Goal: Task Accomplishment & Management: Complete application form

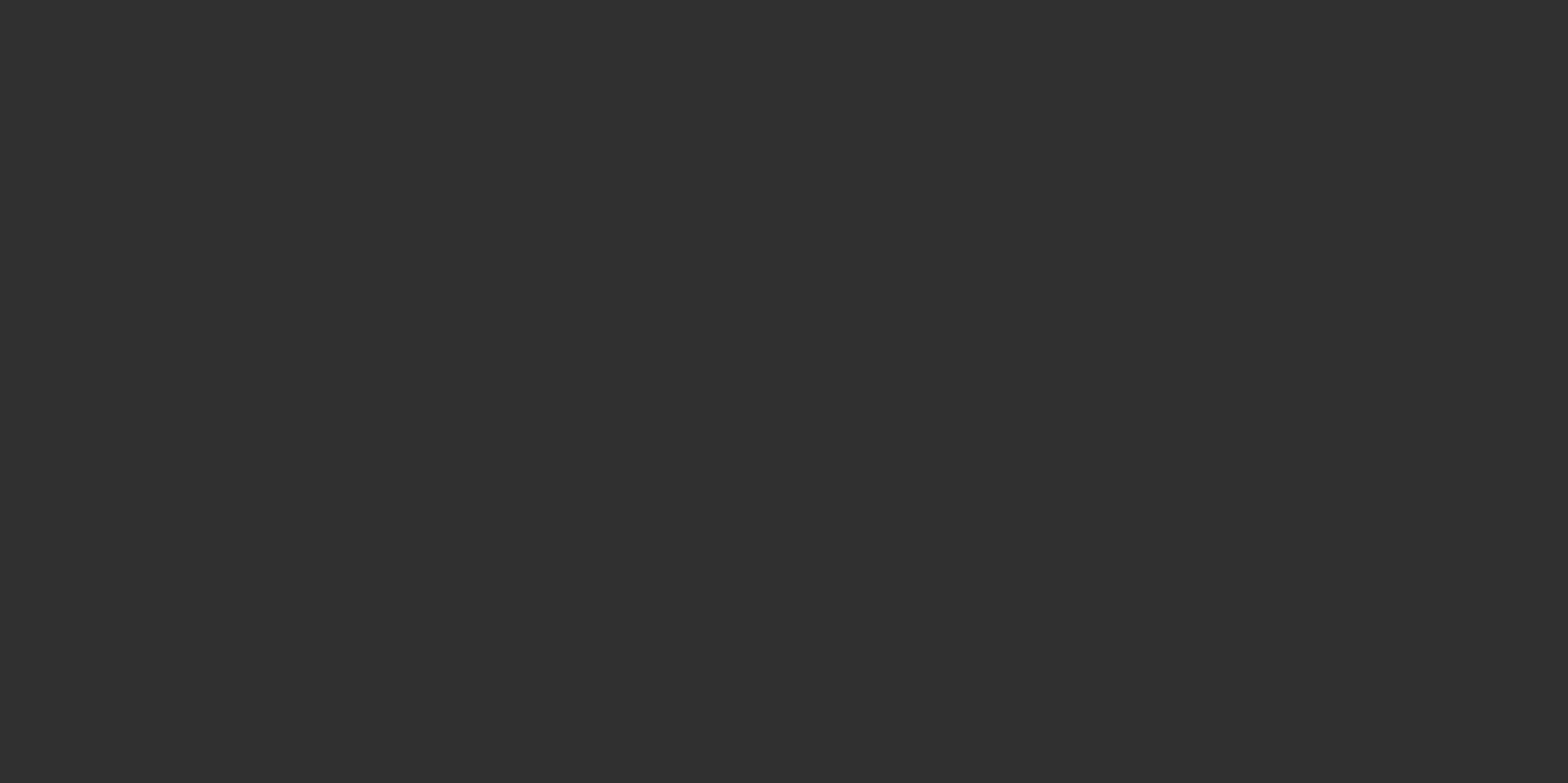
click at [378, 154] on div at bounding box center [784, 391] width 1568 height 783
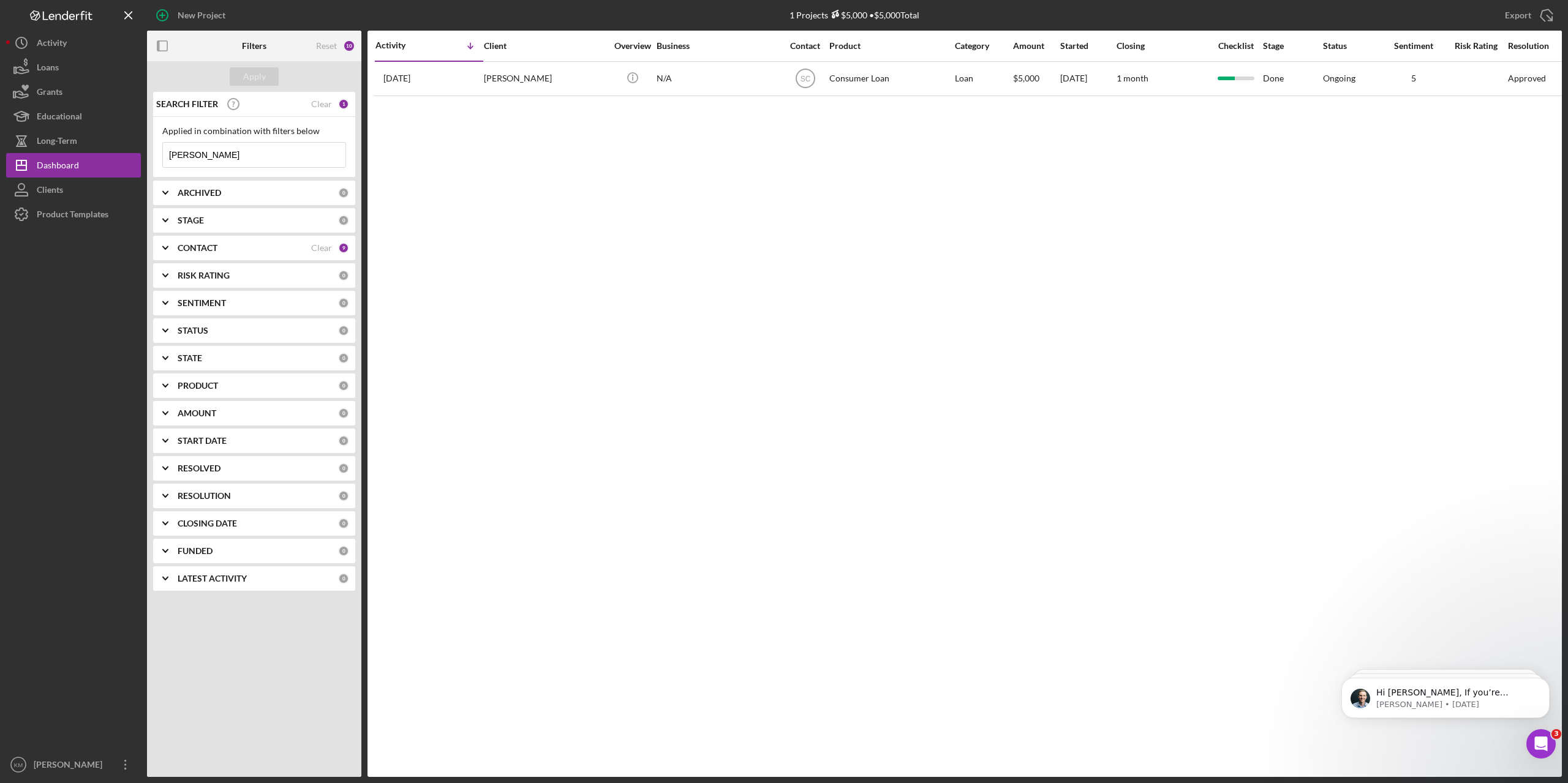
click at [238, 159] on input "[PERSON_NAME]" at bounding box center [255, 155] width 183 height 25
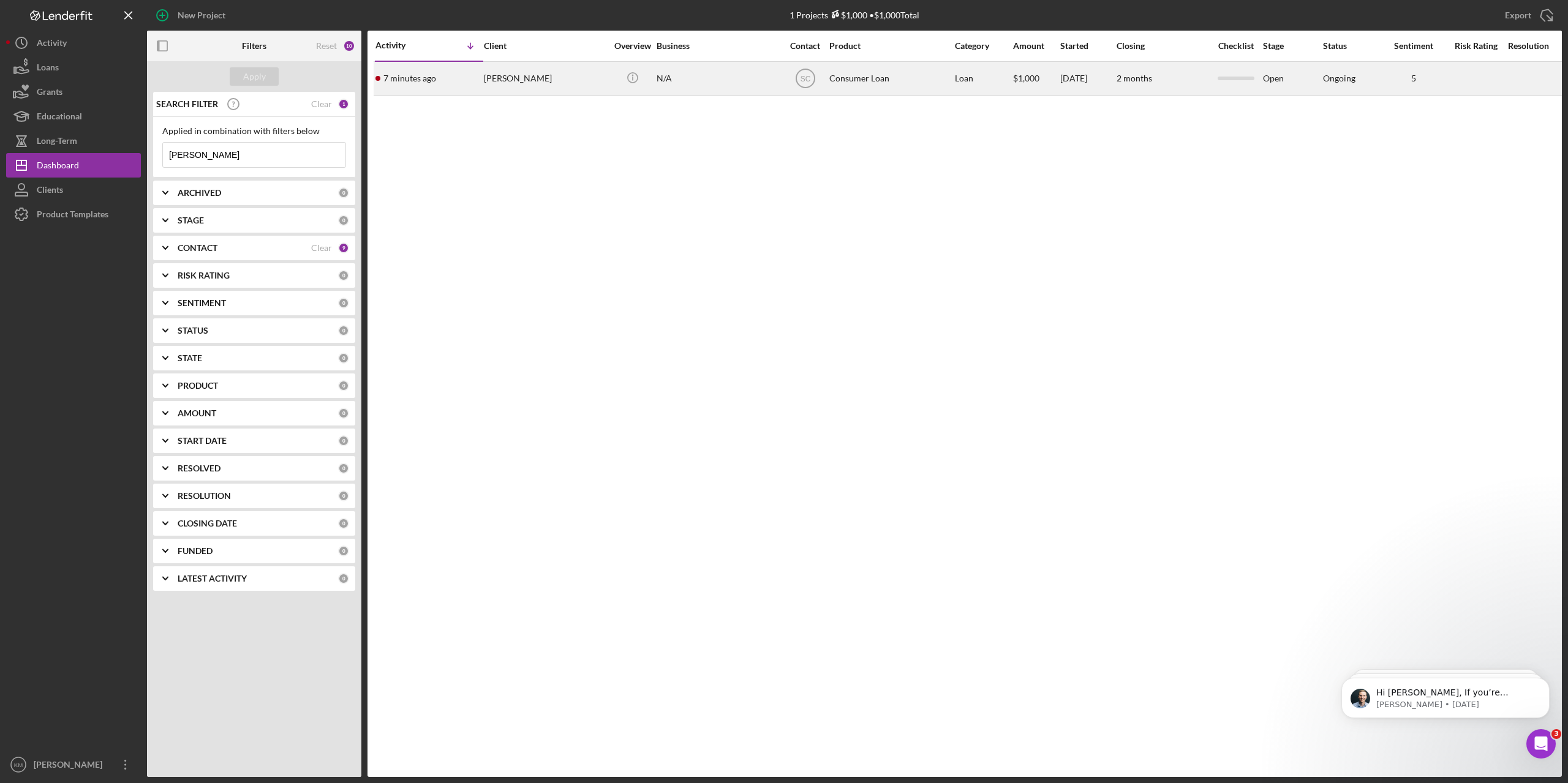
type input "[PERSON_NAME]"
click at [501, 74] on div "[PERSON_NAME]" at bounding box center [545, 78] width 123 height 32
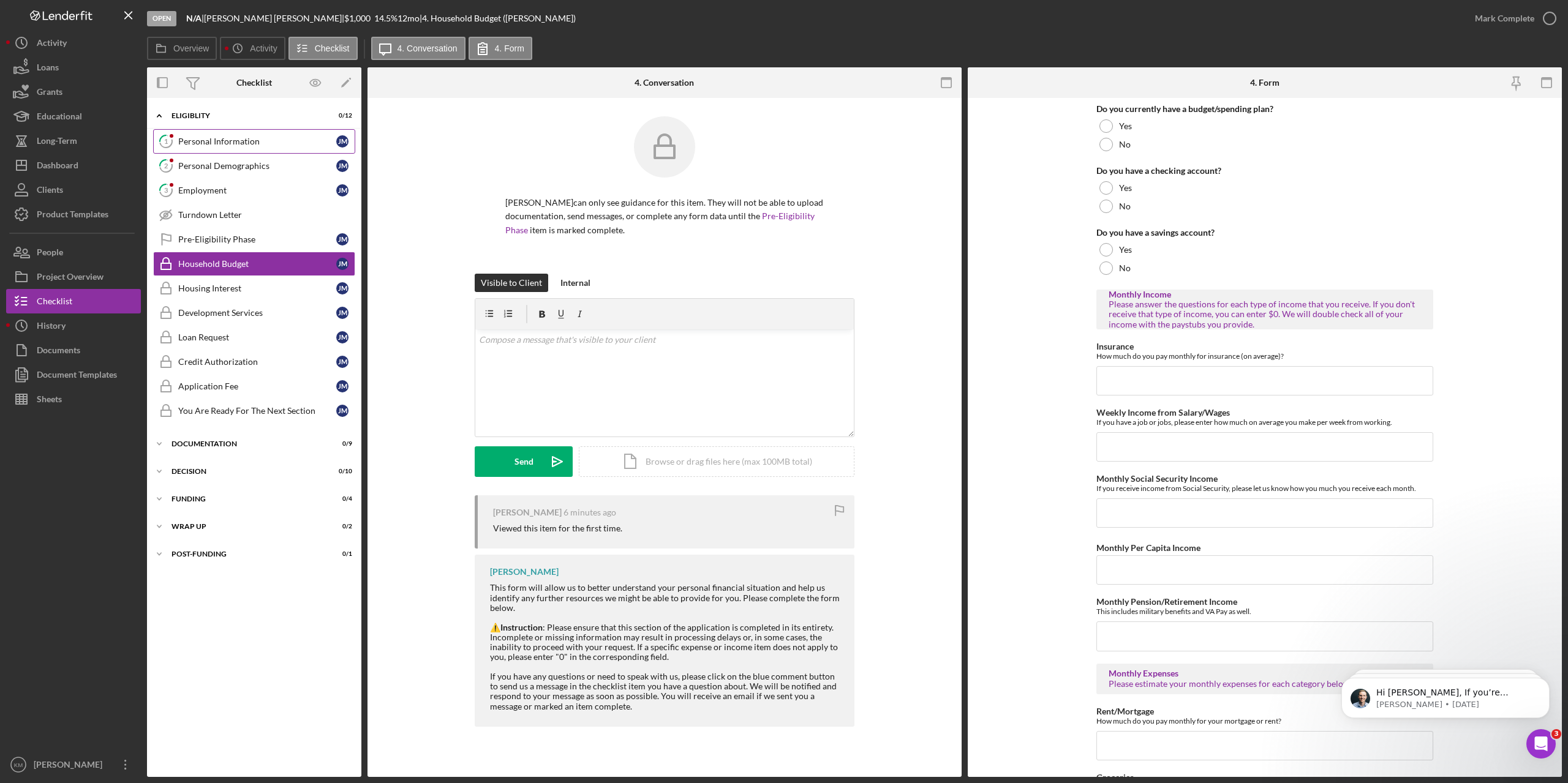
click at [223, 143] on div "Personal Information" at bounding box center [256, 141] width 158 height 10
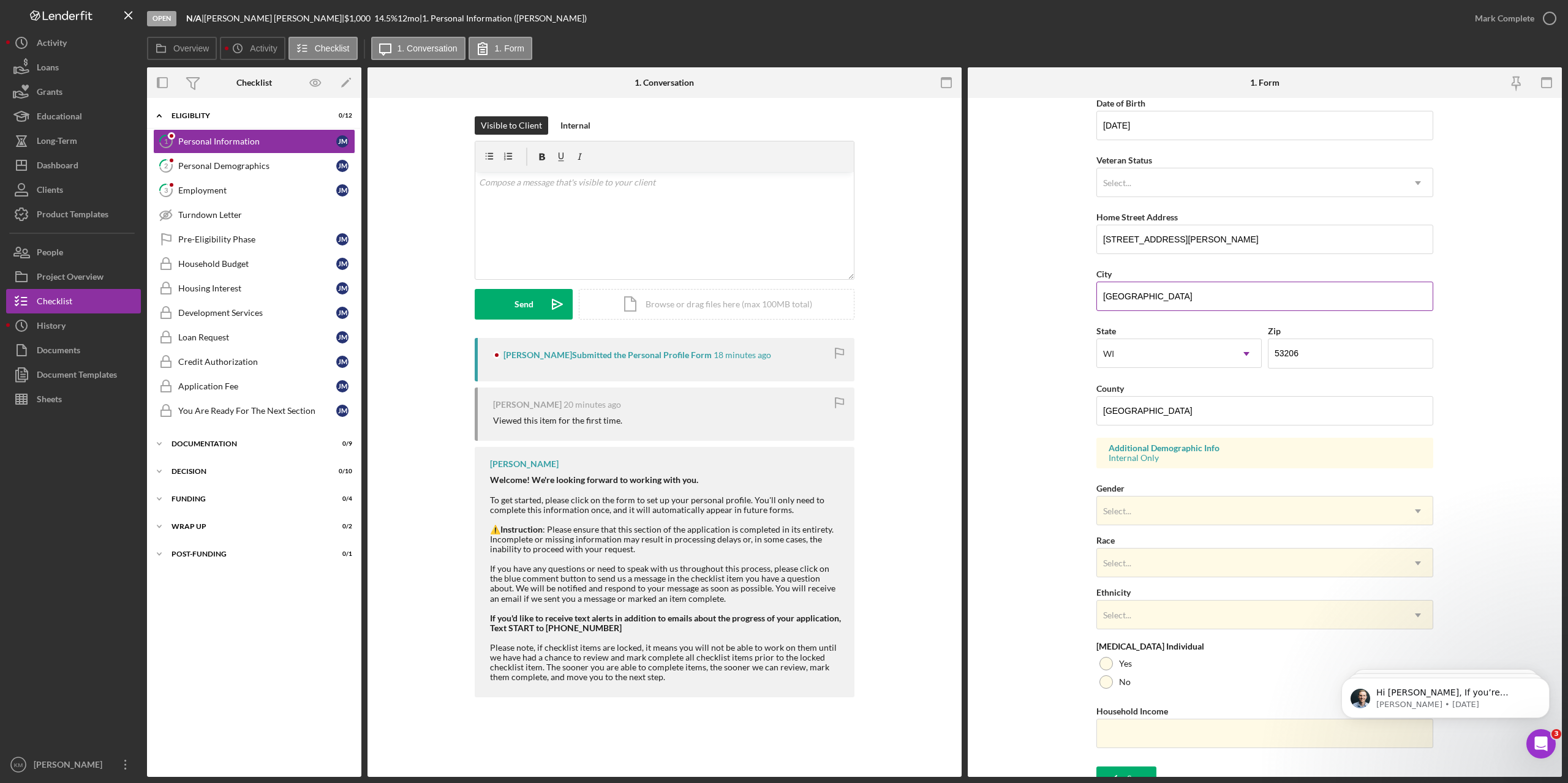
scroll to position [138, 0]
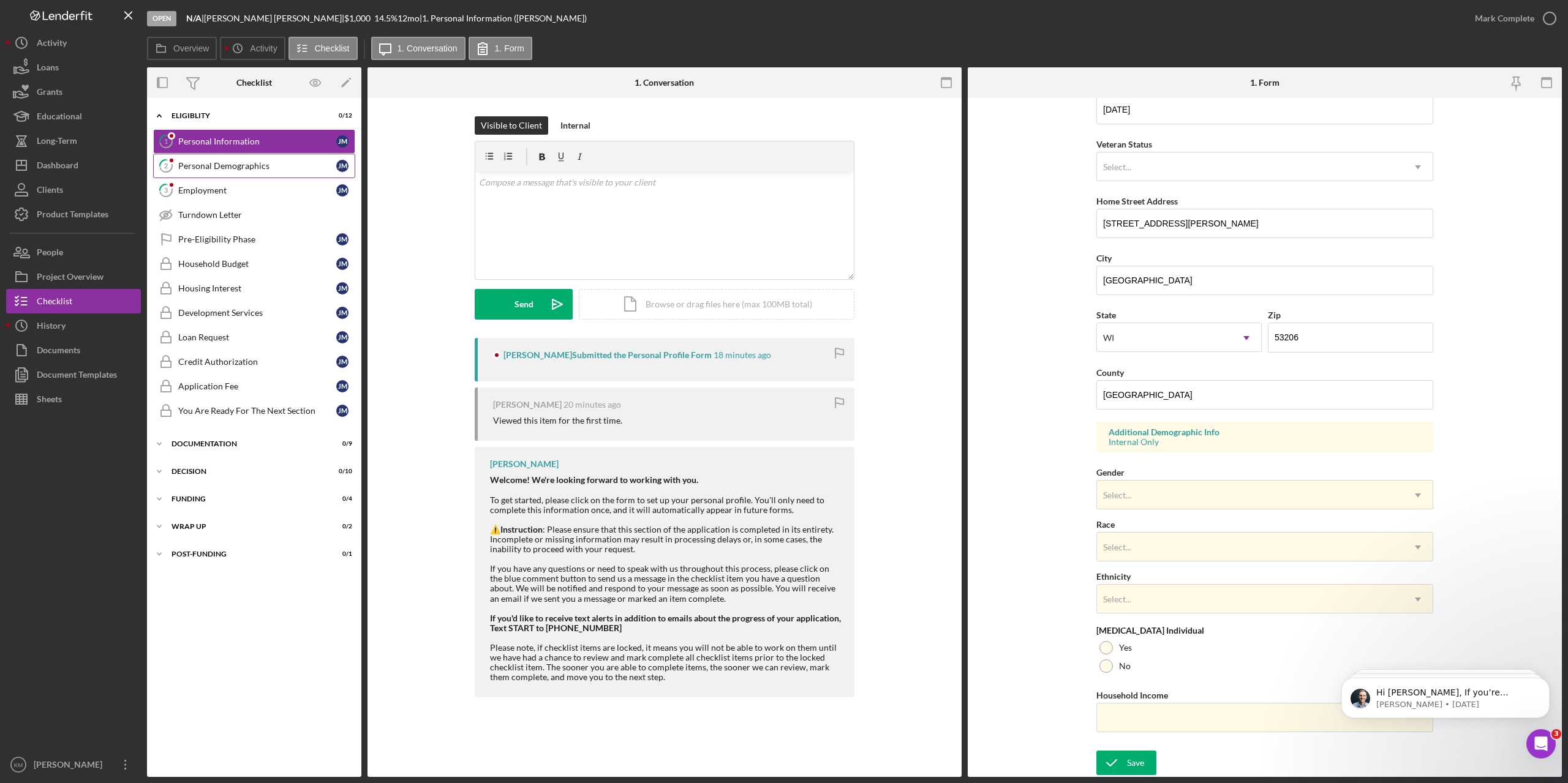
click at [256, 168] on div "Personal Demographics" at bounding box center [256, 166] width 158 height 10
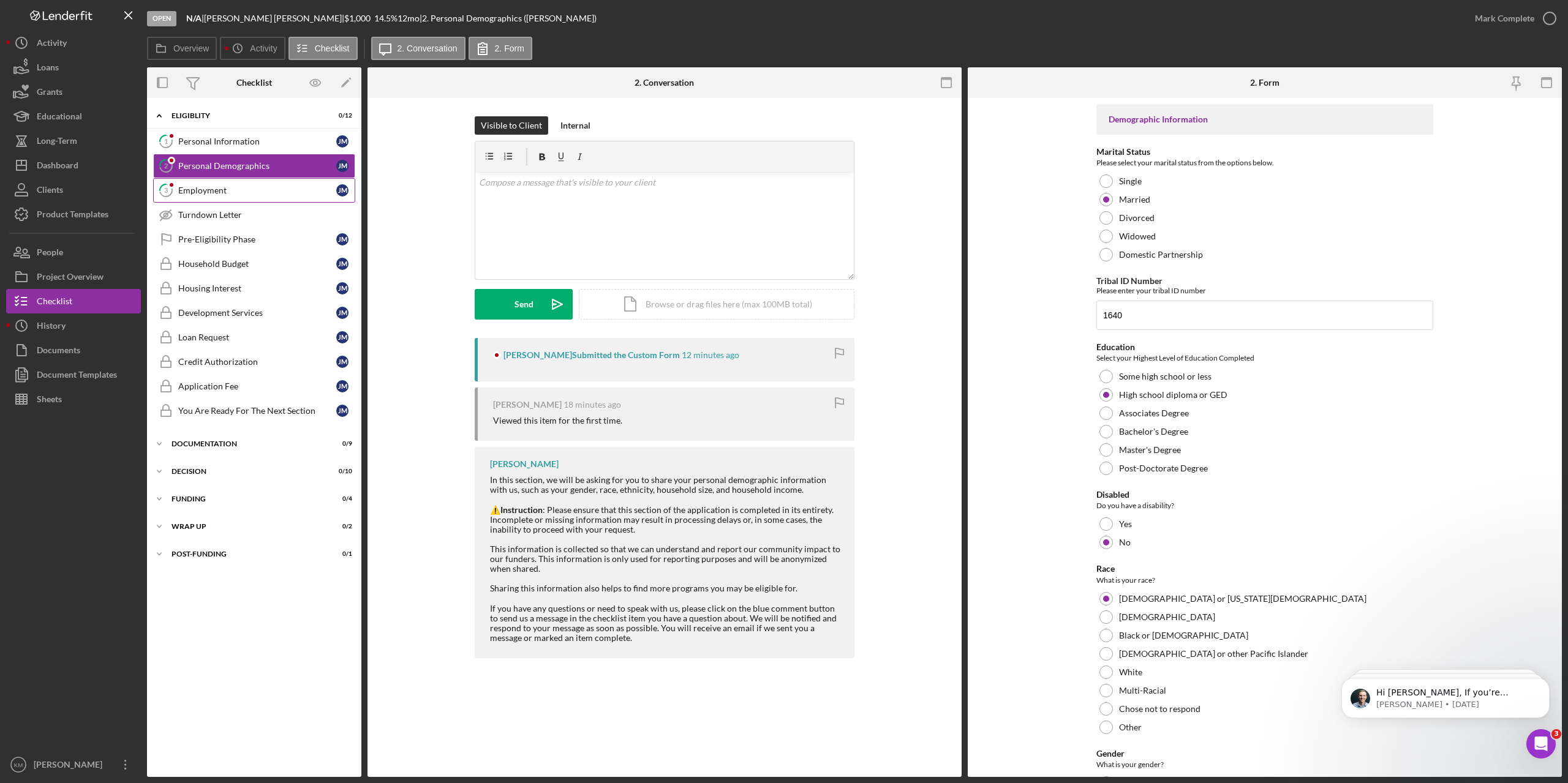
click at [238, 196] on link "3 Employment [PERSON_NAME]" at bounding box center [254, 190] width 202 height 25
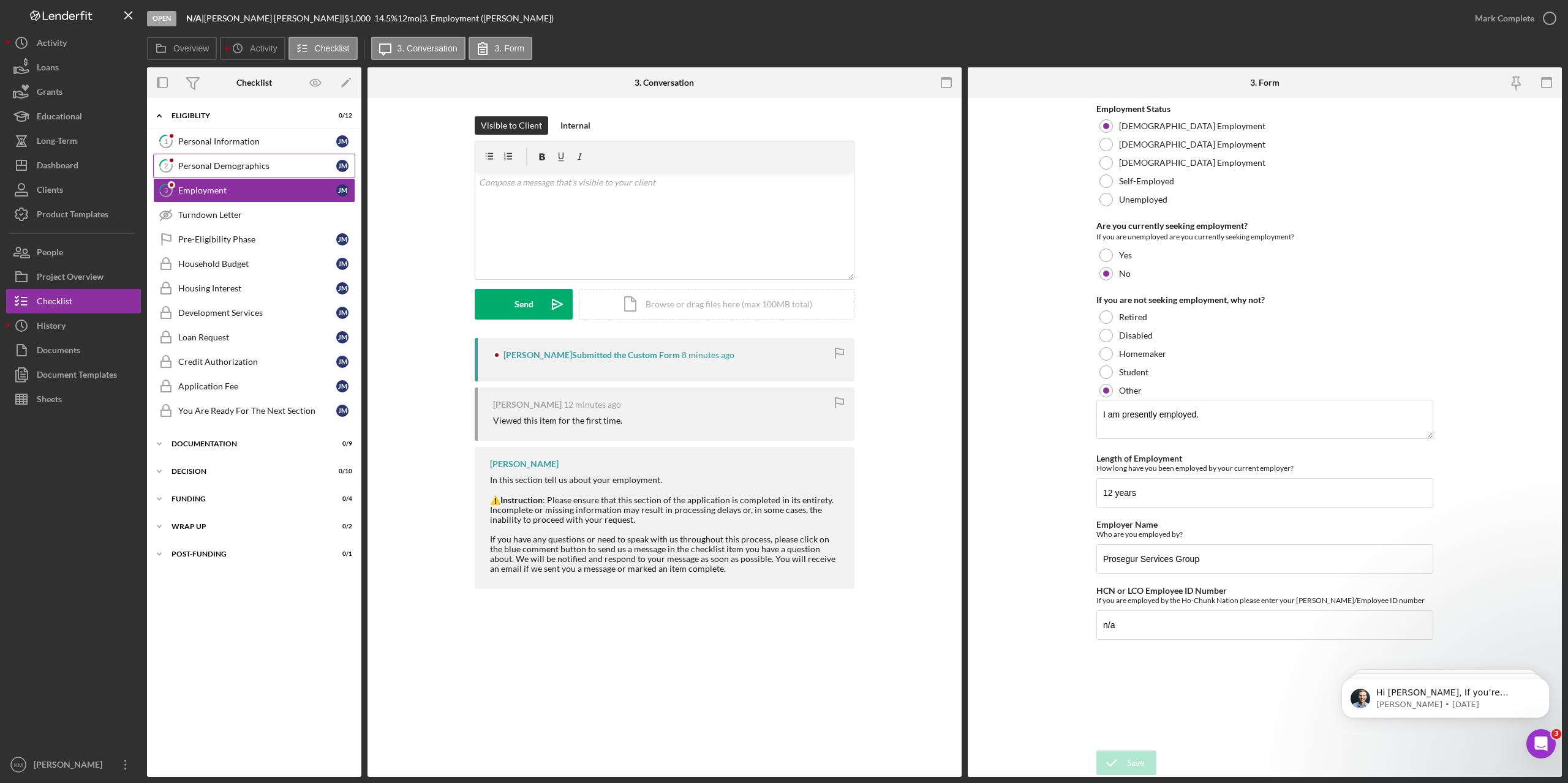
click at [233, 165] on div "Personal Demographics" at bounding box center [256, 166] width 158 height 10
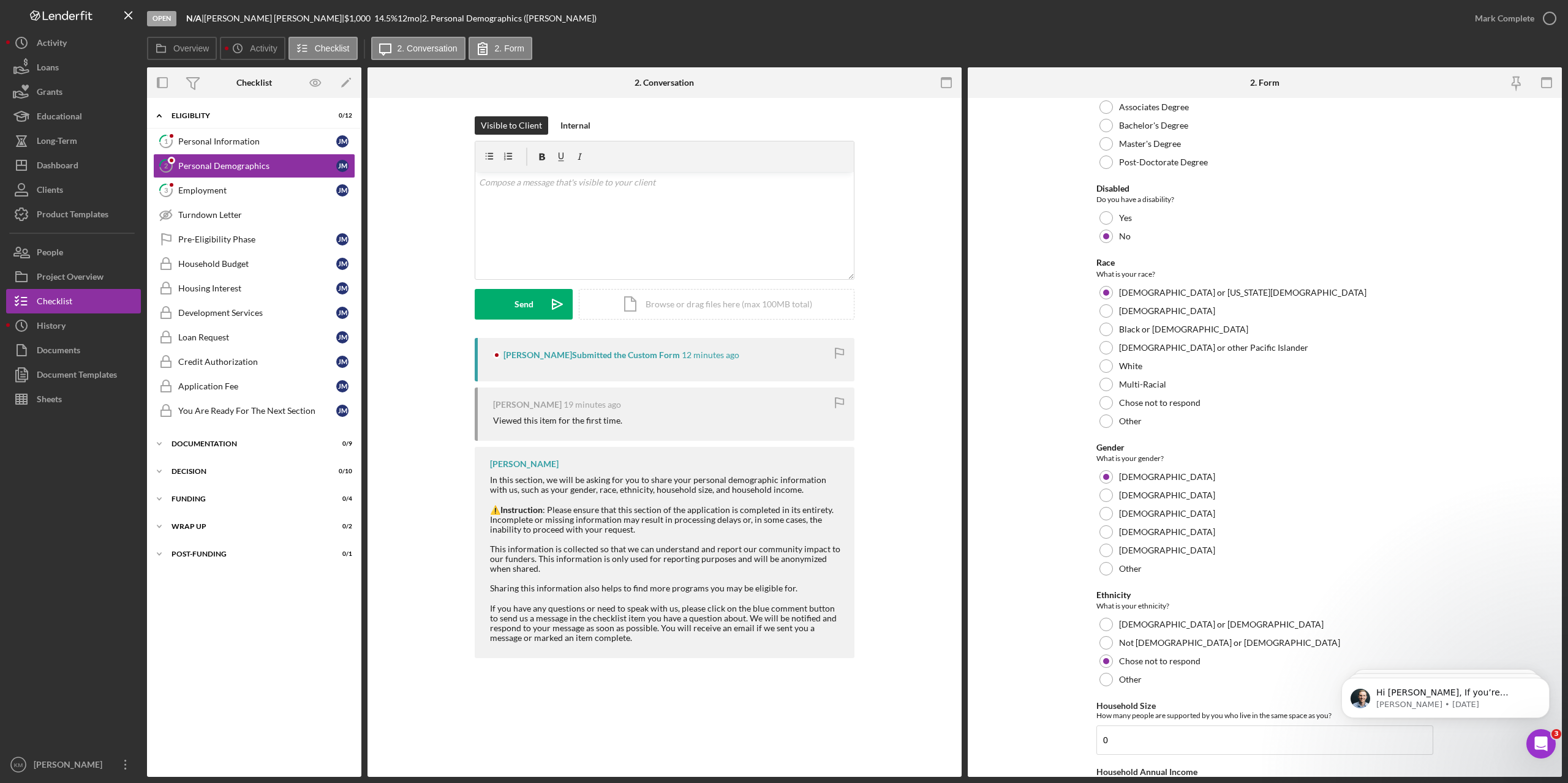
scroll to position [452, 0]
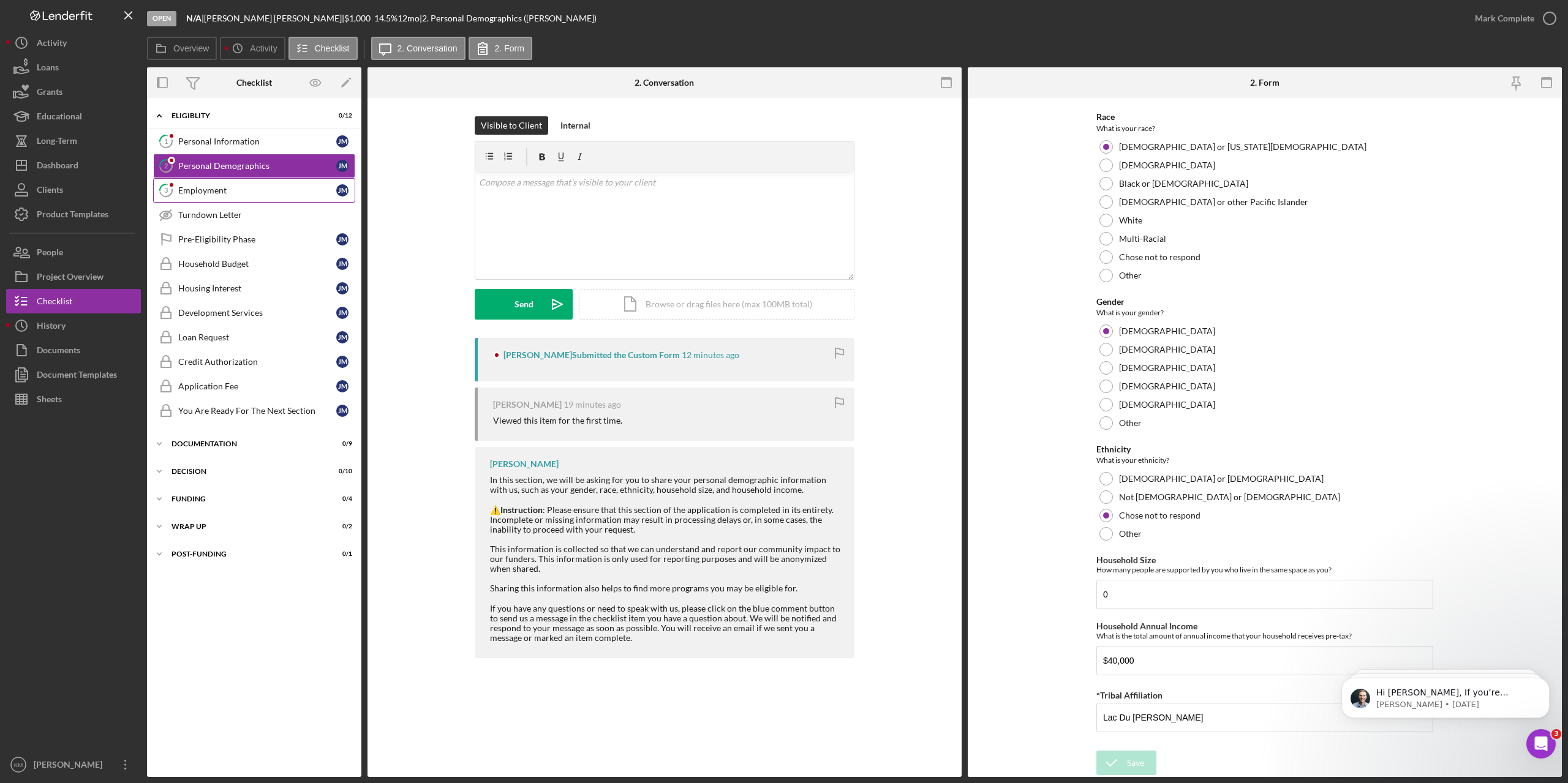
click at [205, 194] on div "Employment" at bounding box center [256, 190] width 158 height 10
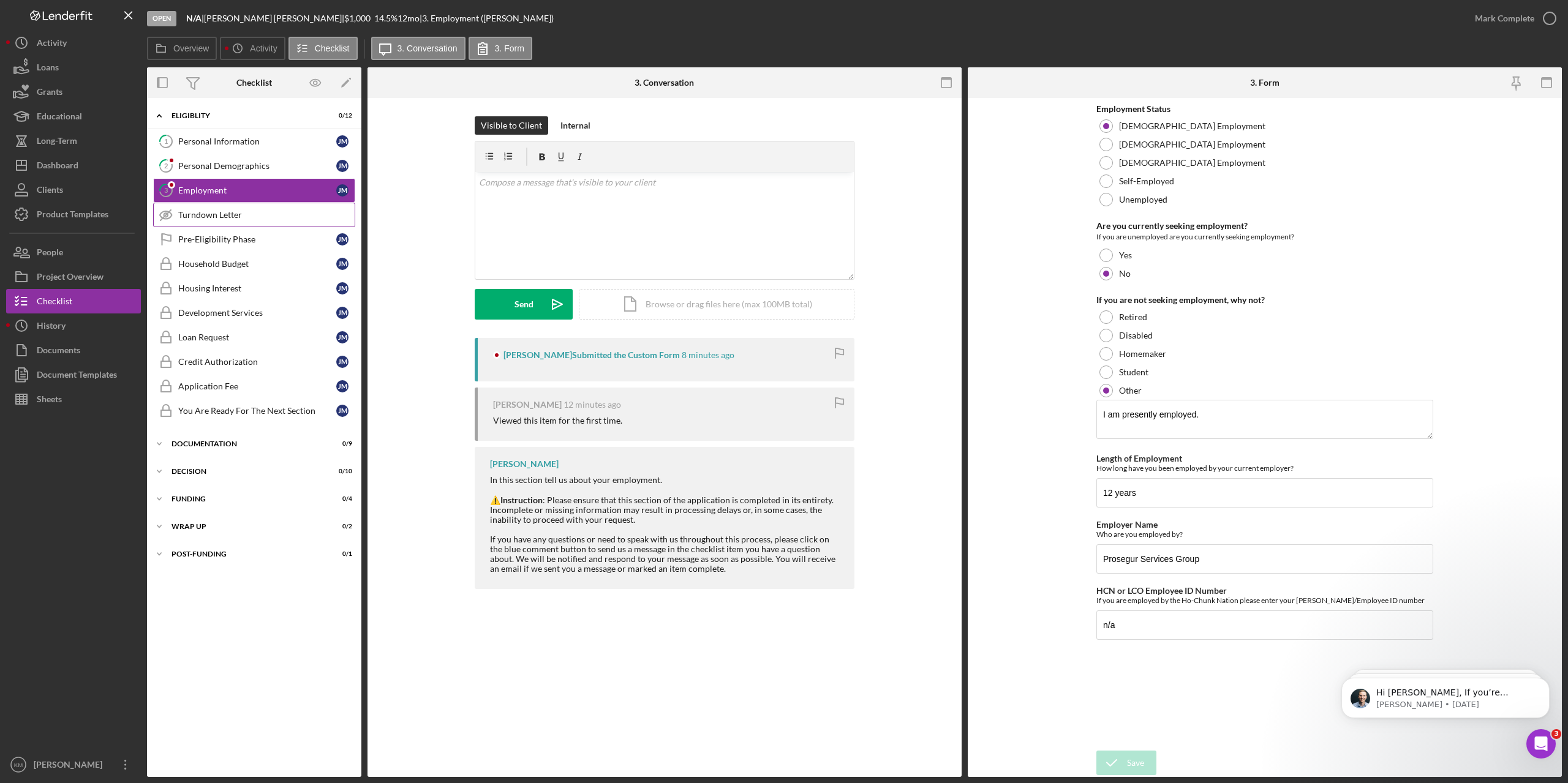
click at [226, 214] on div "Turndown Letter" at bounding box center [266, 215] width 176 height 10
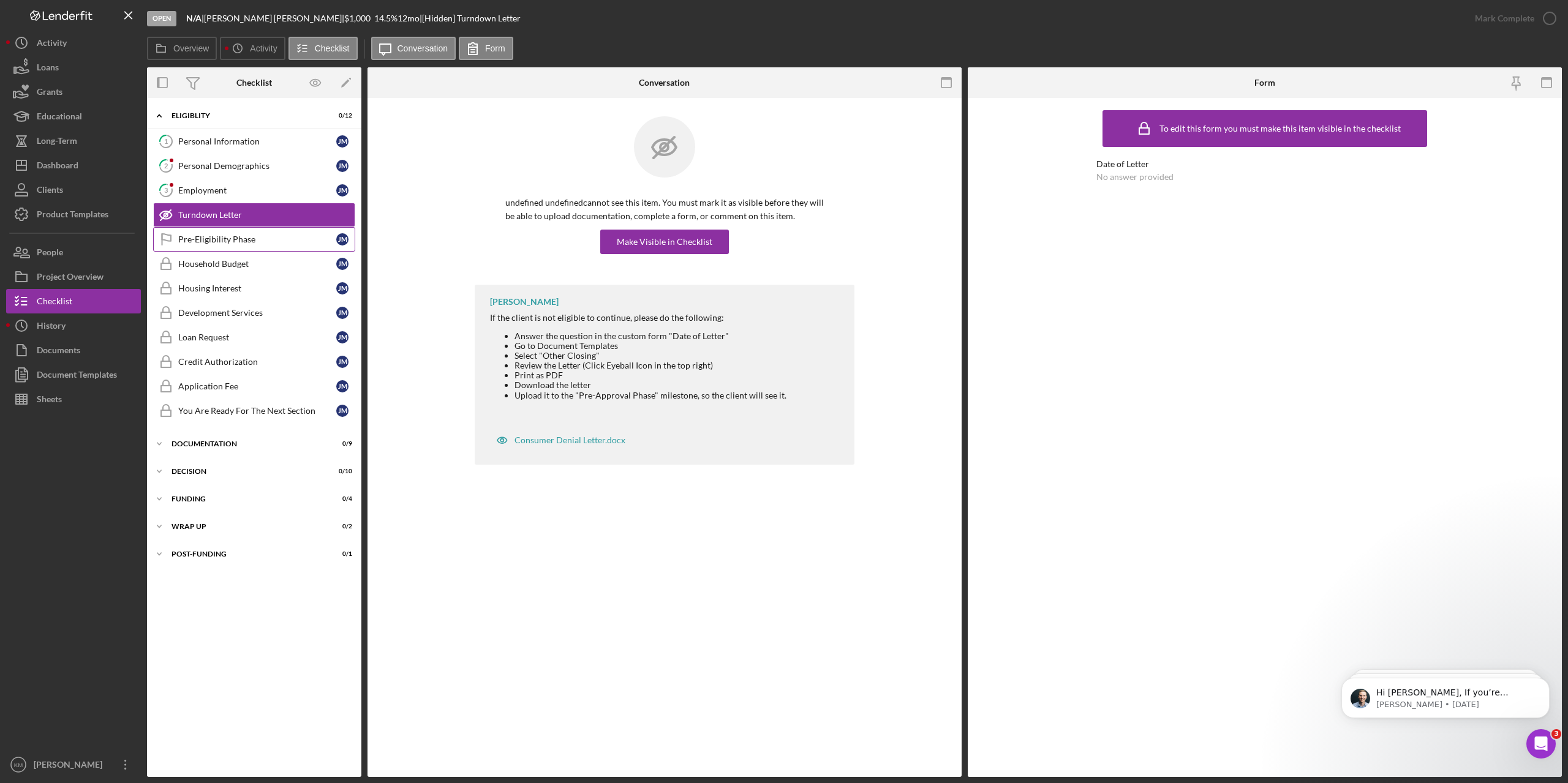
click at [220, 235] on div "Pre-Eligibility Phase" at bounding box center [256, 239] width 158 height 10
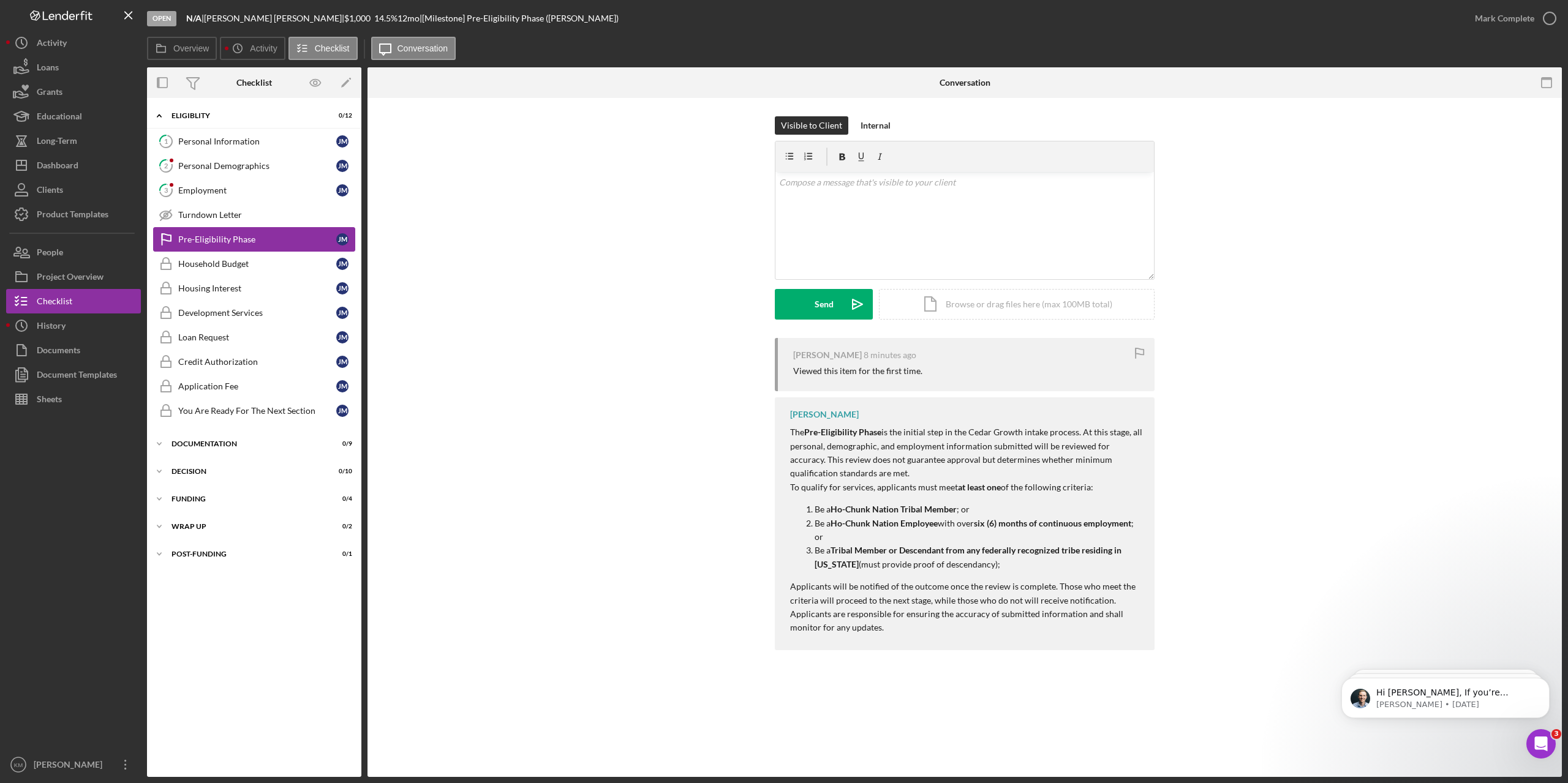
click at [221, 238] on div "Pre-Eligibility Phase" at bounding box center [256, 239] width 158 height 10
click at [236, 182] on link "3 Employment [PERSON_NAME]" at bounding box center [254, 190] width 202 height 25
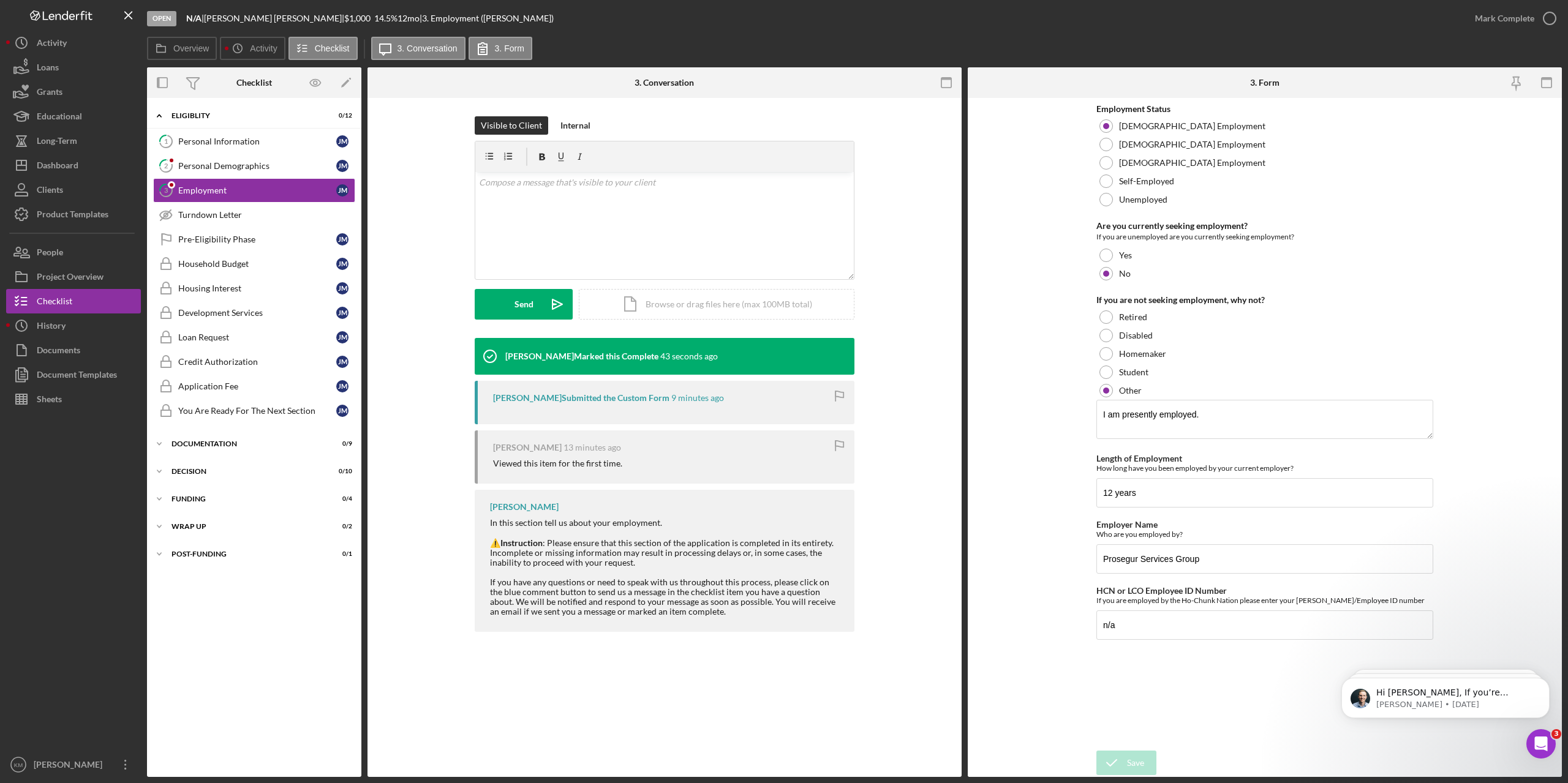
click at [1037, 477] on form "Employment Status [DEMOGRAPHIC_DATA] Employment [DEMOGRAPHIC_DATA] Employment […" at bounding box center [1265, 437] width 594 height 679
click at [208, 135] on link "1 Personal Information [PERSON_NAME]" at bounding box center [254, 141] width 202 height 25
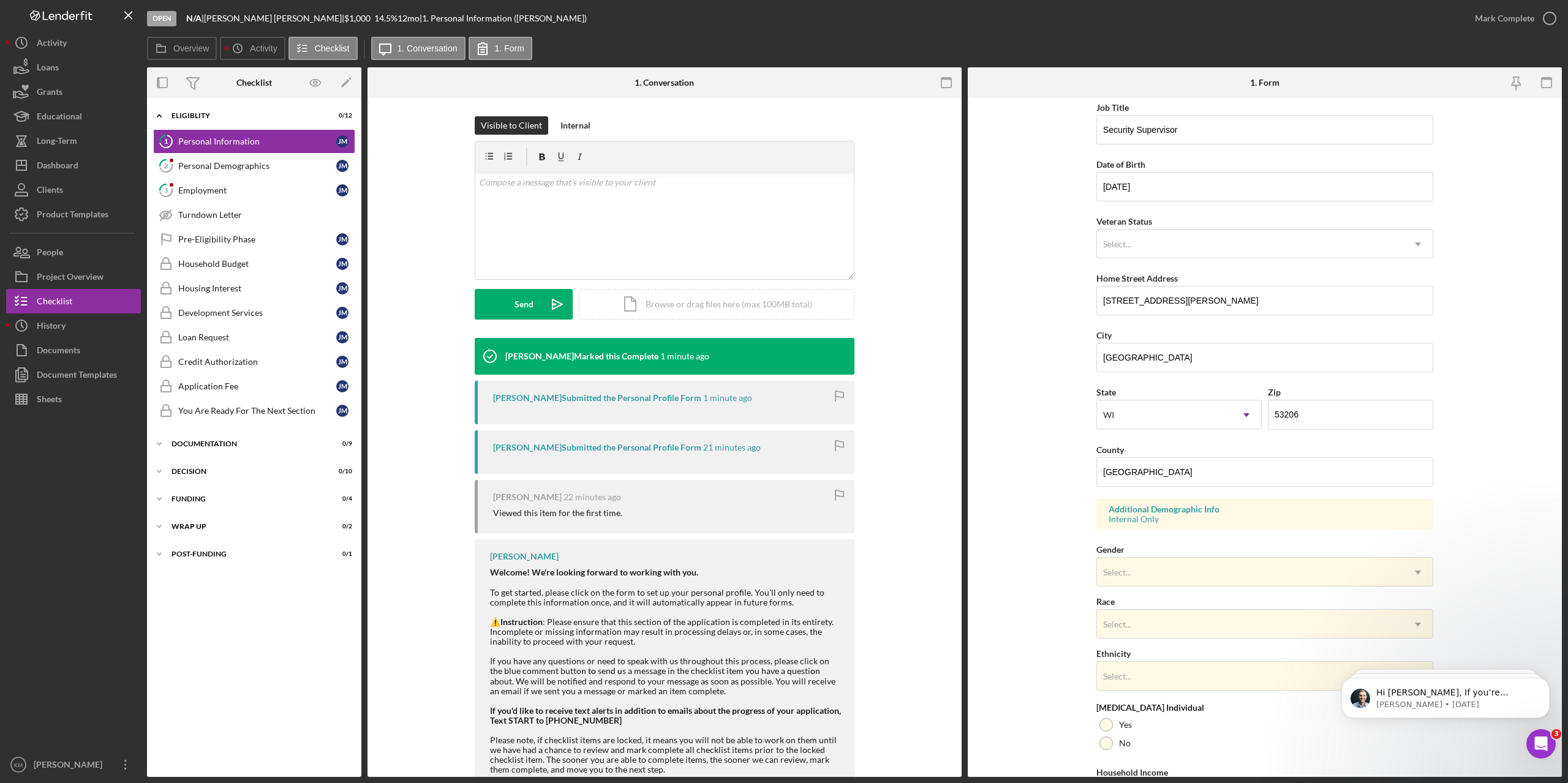
scroll to position [138, 0]
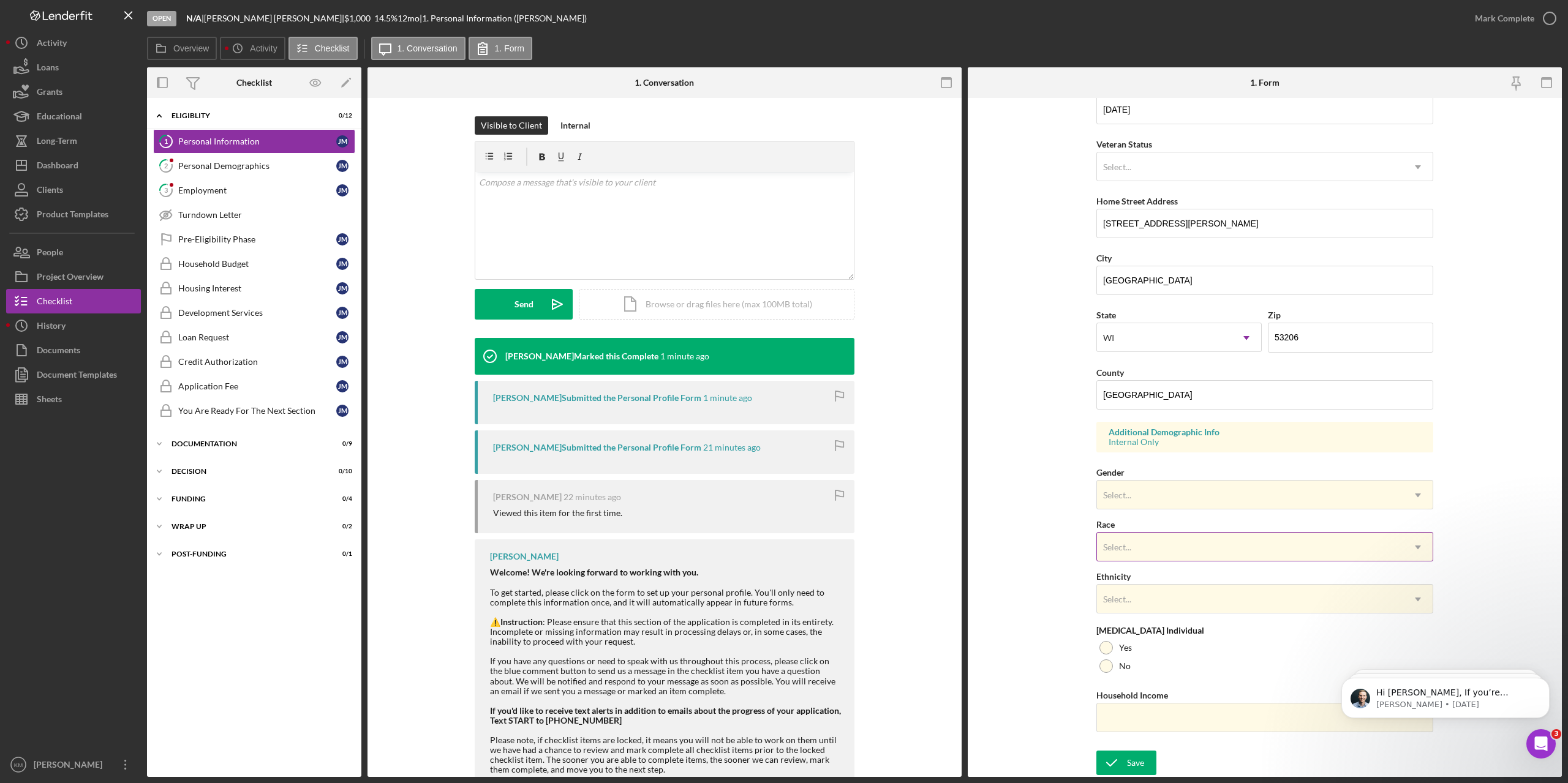
click at [1195, 552] on div "Select..." at bounding box center [1250, 547] width 306 height 29
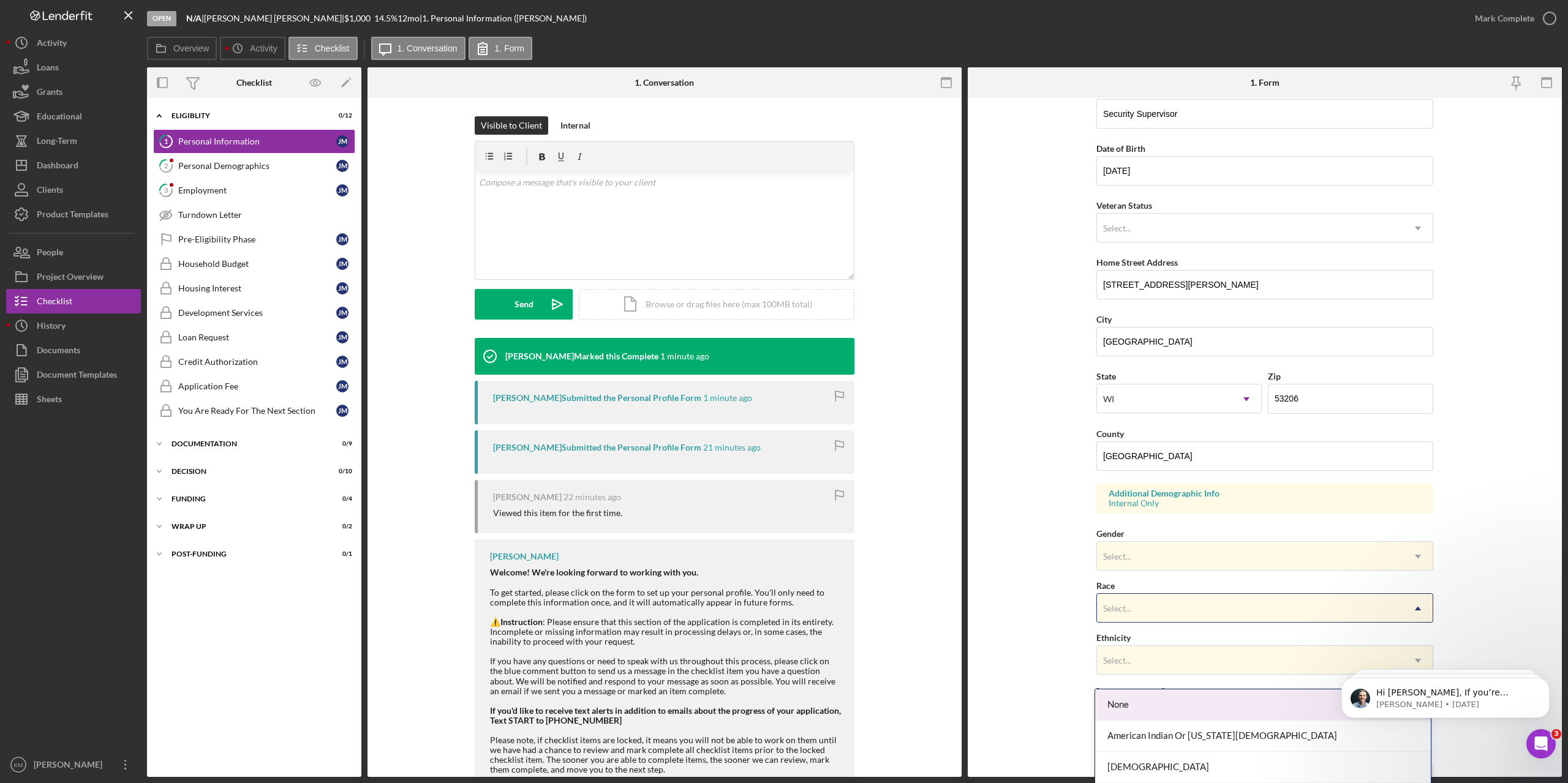
scroll to position [16, 0]
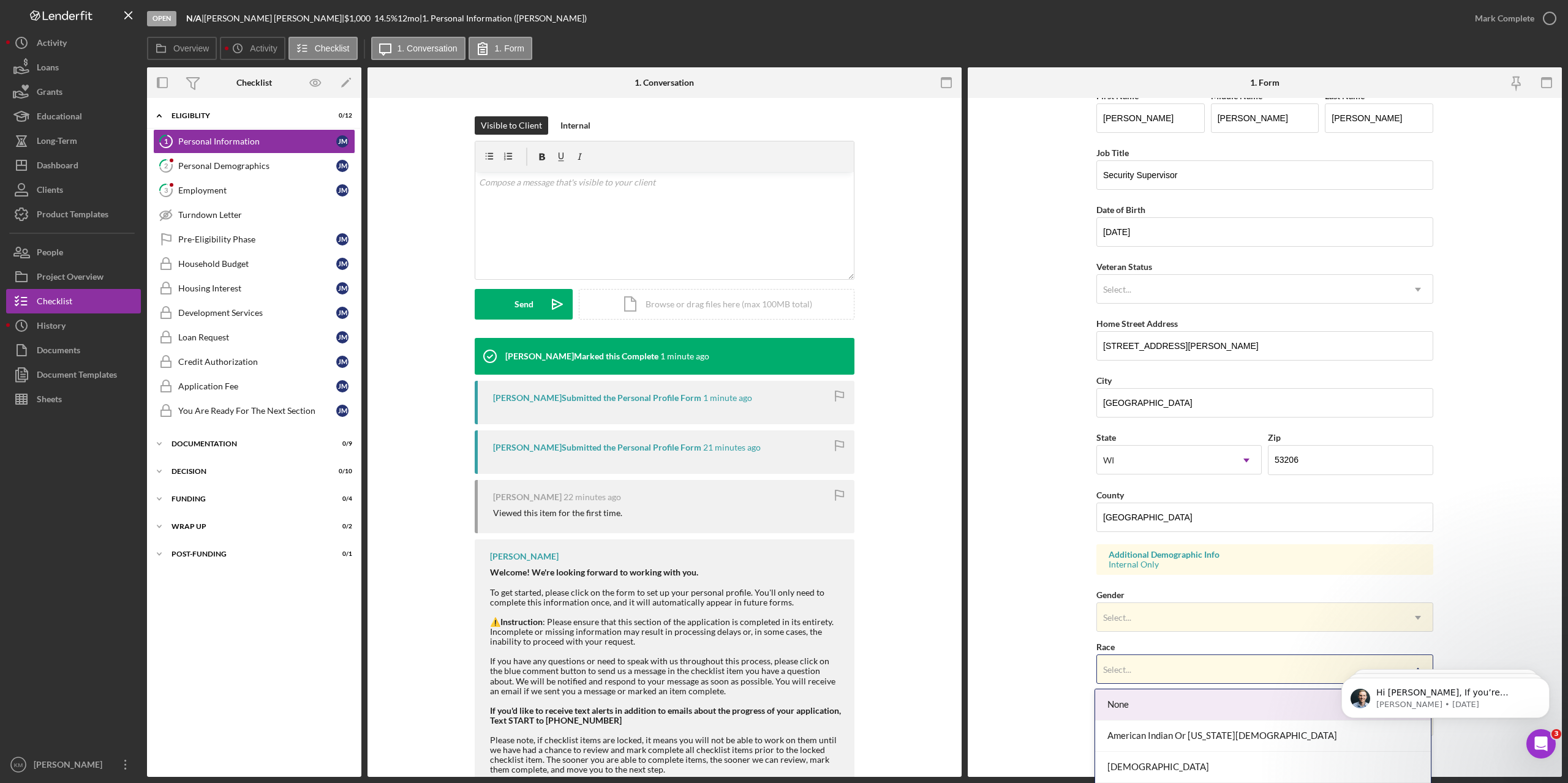
click at [1035, 516] on form "First Name [PERSON_NAME] Middle Name [PERSON_NAME] Last Name [PERSON_NAME] Job …" at bounding box center [1265, 437] width 594 height 679
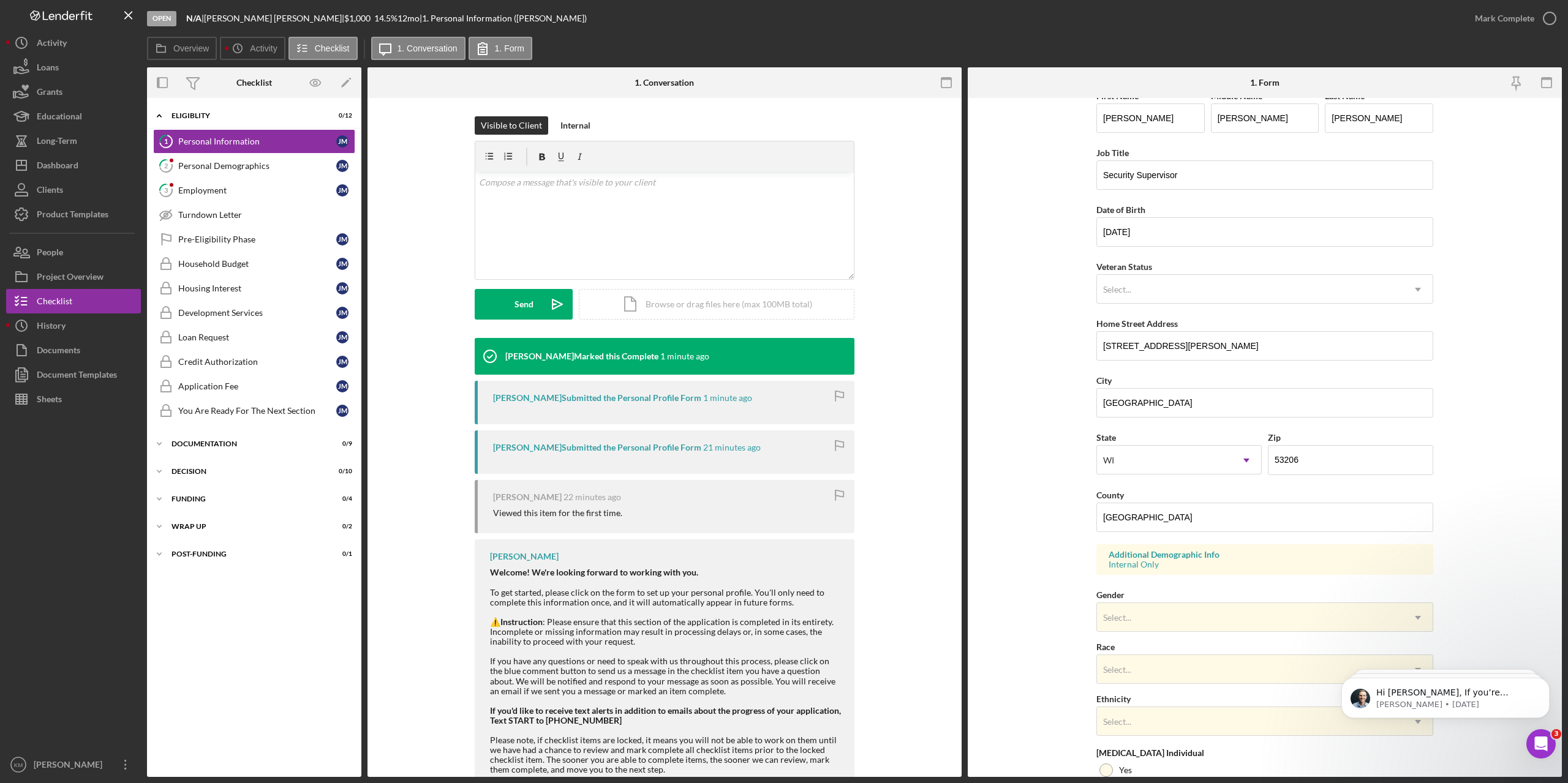
scroll to position [138, 0]
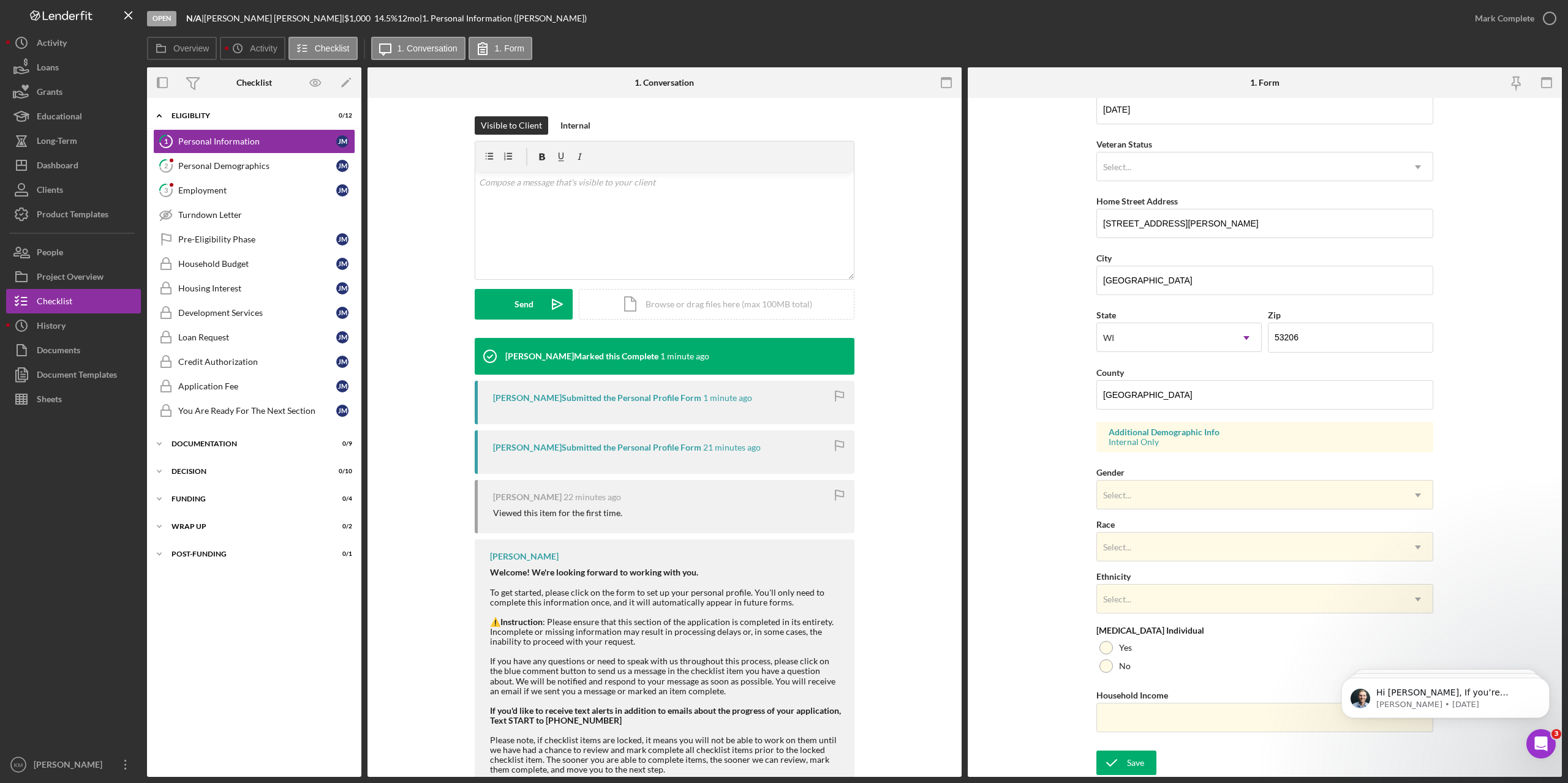
click at [1063, 469] on form "First Name [PERSON_NAME] Middle Name [PERSON_NAME] Last Name [PERSON_NAME] Job …" at bounding box center [1265, 437] width 594 height 679
click at [1035, 450] on form "First Name [PERSON_NAME] Middle Name [PERSON_NAME] Last Name [PERSON_NAME] Job …" at bounding box center [1265, 437] width 594 height 679
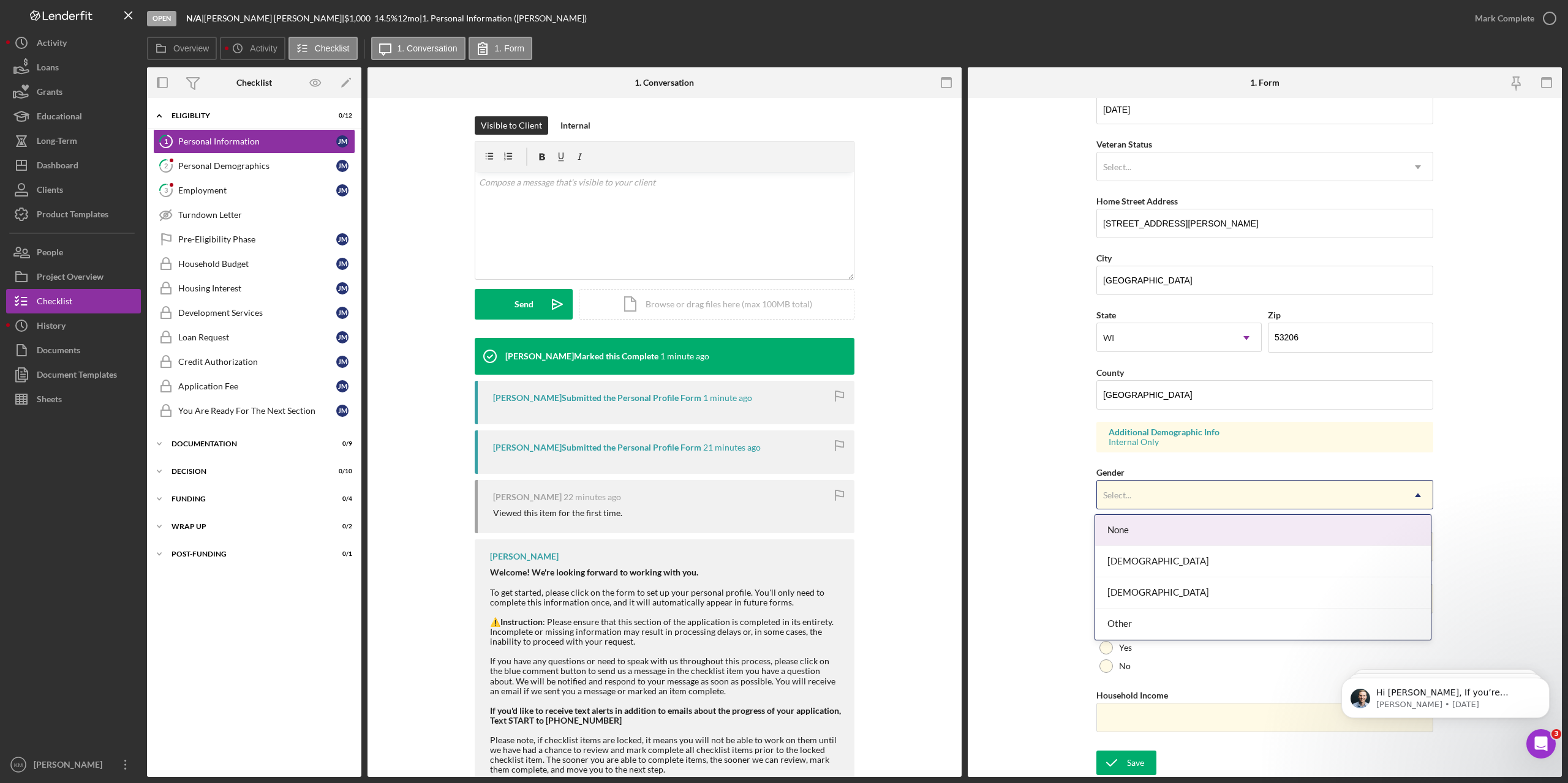
click at [1128, 499] on div "Select..." at bounding box center [1117, 495] width 29 height 10
click at [1137, 565] on div "[DEMOGRAPHIC_DATA]" at bounding box center [1263, 562] width 336 height 31
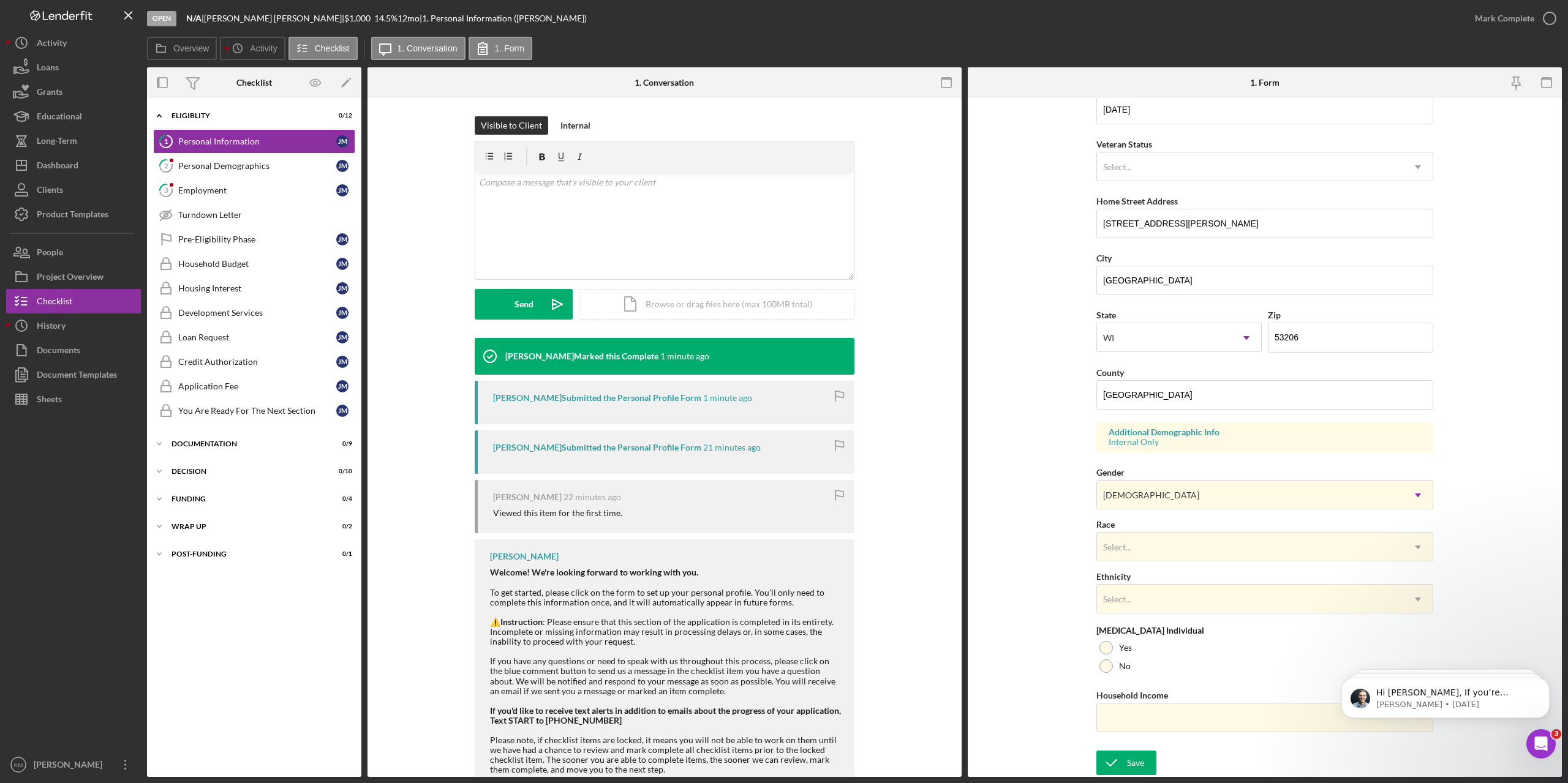
click at [1031, 531] on form "First Name [PERSON_NAME] Middle Name [PERSON_NAME] Last Name [PERSON_NAME] Job …" at bounding box center [1265, 437] width 594 height 679
click at [1051, 552] on form "First Name [PERSON_NAME] Middle Name [PERSON_NAME] Last Name [PERSON_NAME] Job …" at bounding box center [1265, 437] width 594 height 679
click at [1028, 475] on form "First Name [PERSON_NAME] Middle Name [PERSON_NAME] Last Name [PERSON_NAME] Job …" at bounding box center [1265, 437] width 594 height 679
click at [1062, 602] on form "First Name [PERSON_NAME] Middle Name [PERSON_NAME] Last Name [PERSON_NAME] Job …" at bounding box center [1265, 437] width 594 height 679
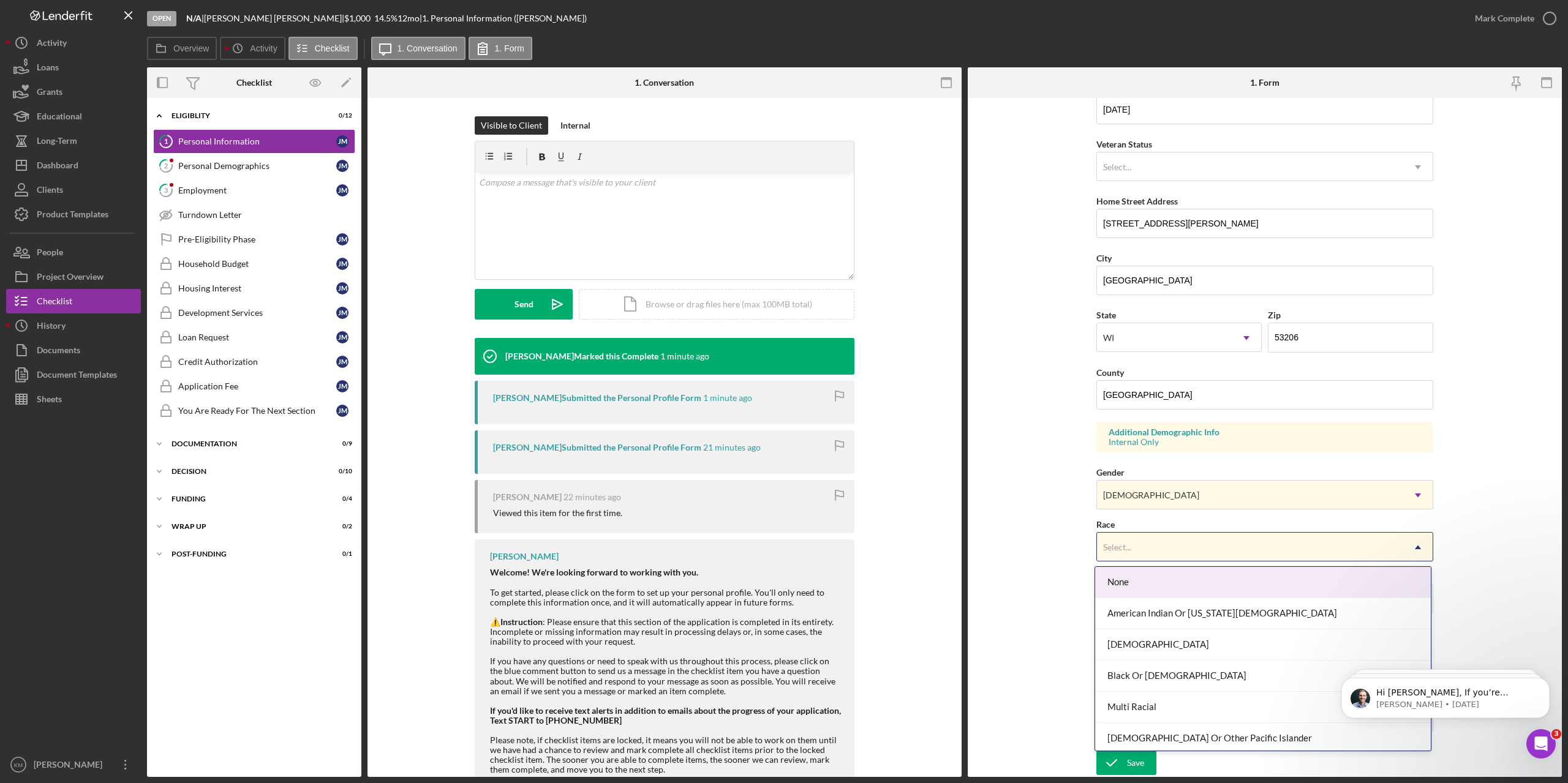
click at [1119, 552] on div "Select..." at bounding box center [1117, 547] width 29 height 10
click at [1211, 614] on div "American Indian Or [US_STATE][DEMOGRAPHIC_DATA]" at bounding box center [1263, 614] width 336 height 31
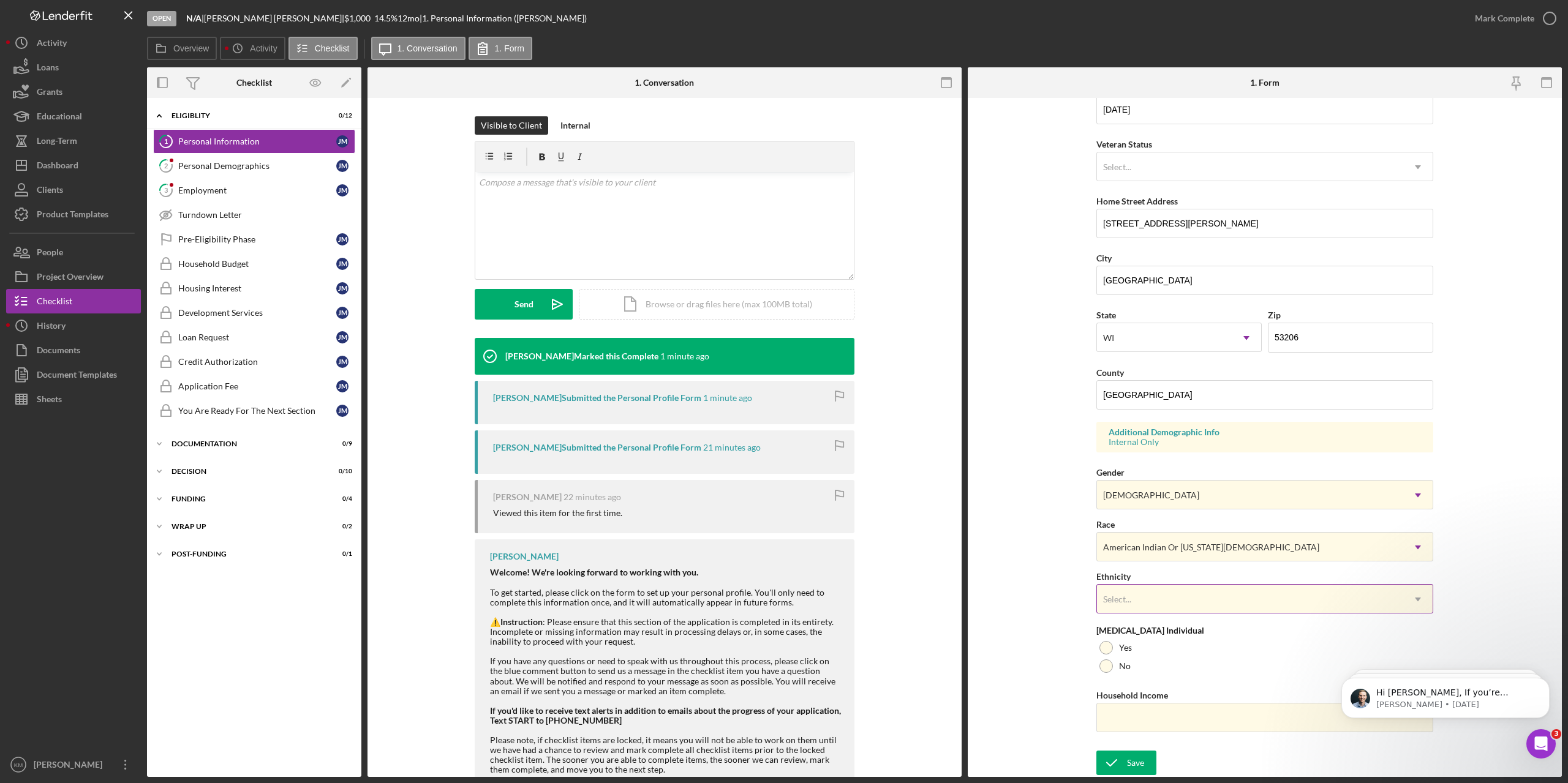
click at [1149, 608] on div "Select..." at bounding box center [1250, 599] width 306 height 29
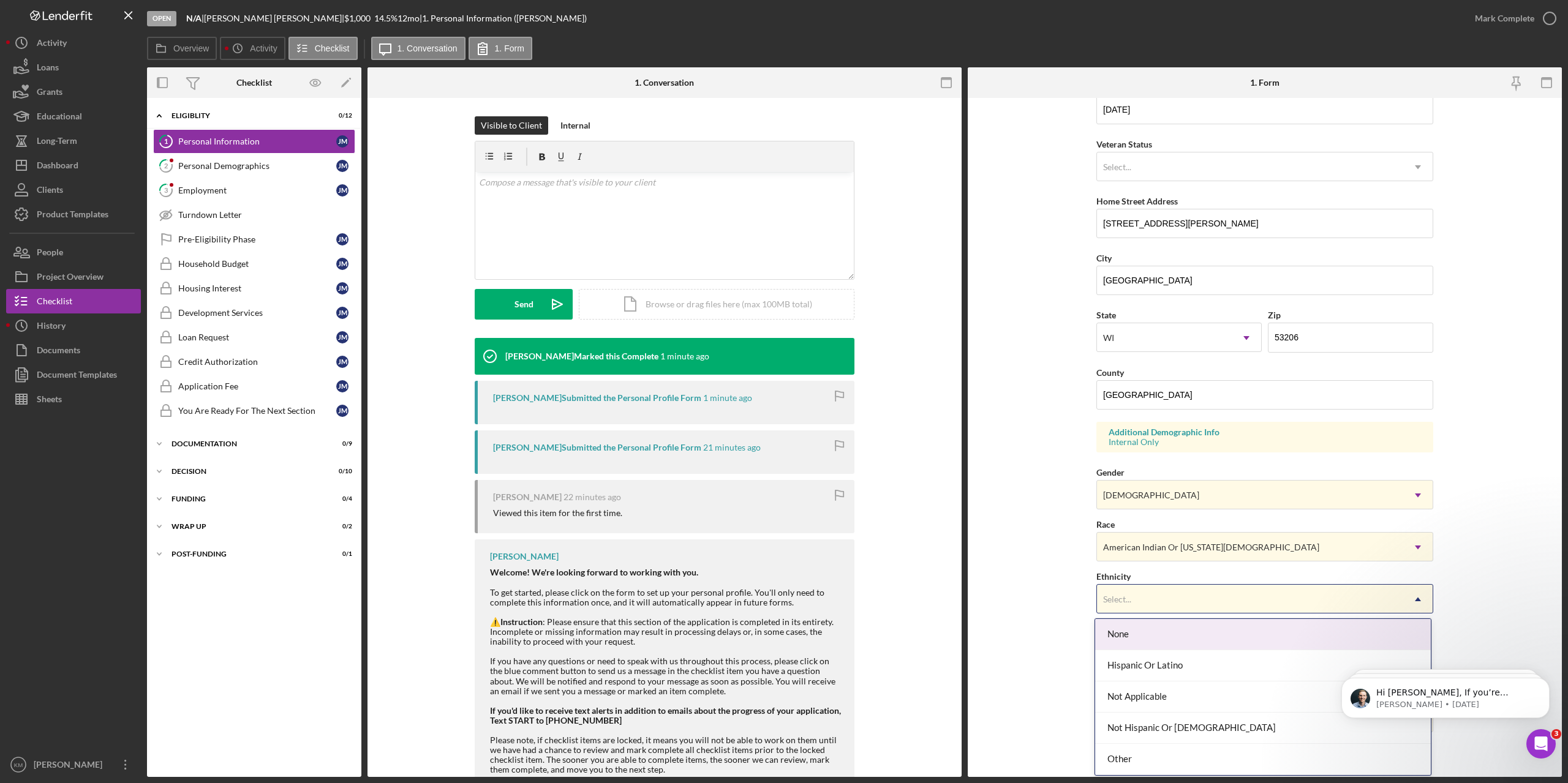
click at [1149, 608] on div "Select..." at bounding box center [1250, 599] width 306 height 29
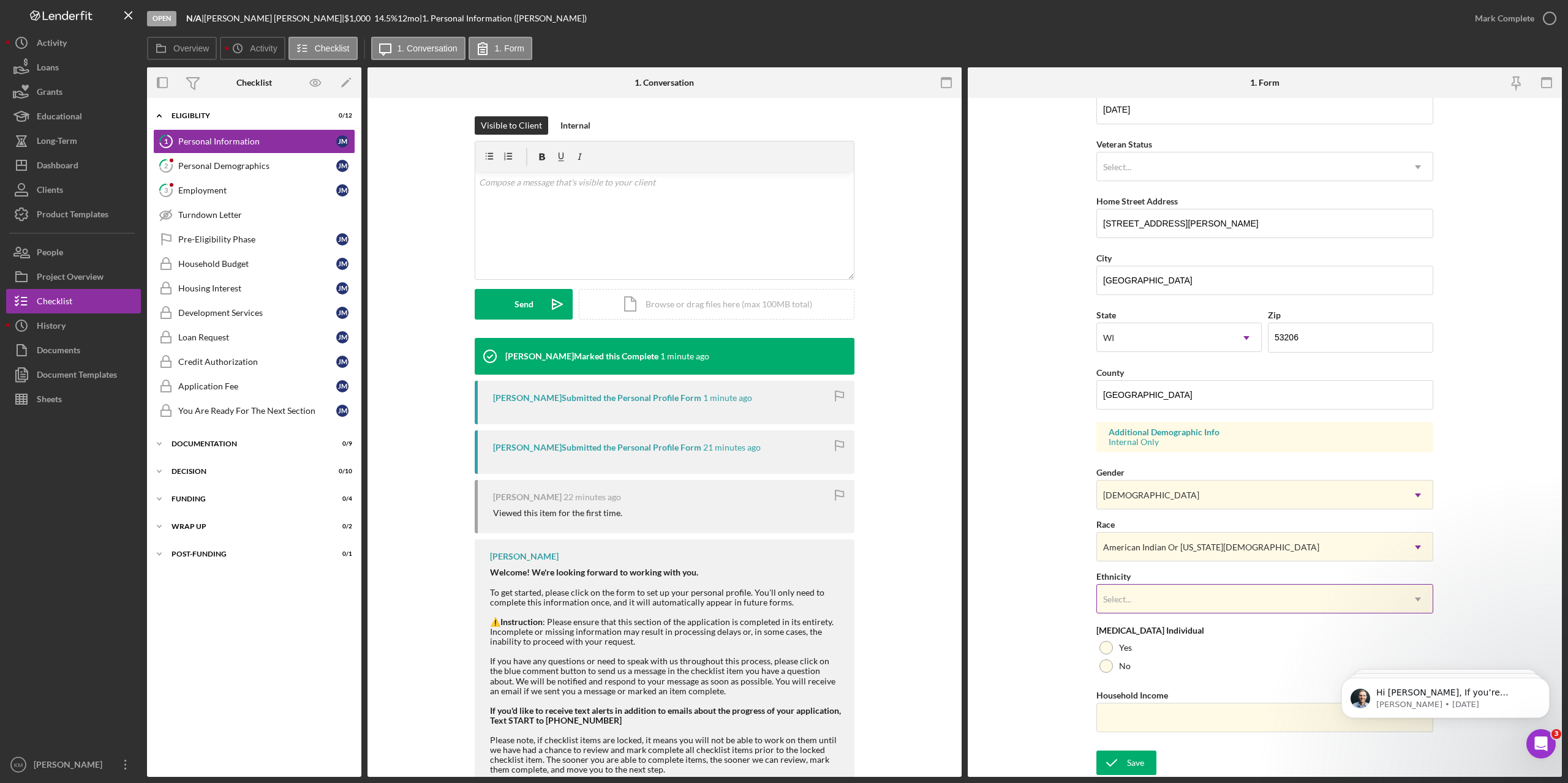
click at [1149, 608] on div "Select..." at bounding box center [1250, 599] width 306 height 29
click at [1049, 675] on form "First Name [PERSON_NAME] Middle Name [PERSON_NAME] Last Name [PERSON_NAME] Job …" at bounding box center [1265, 437] width 594 height 679
click at [1100, 670] on div at bounding box center [1106, 666] width 14 height 14
click at [1120, 723] on input "Household Income" at bounding box center [1265, 718] width 337 height 30
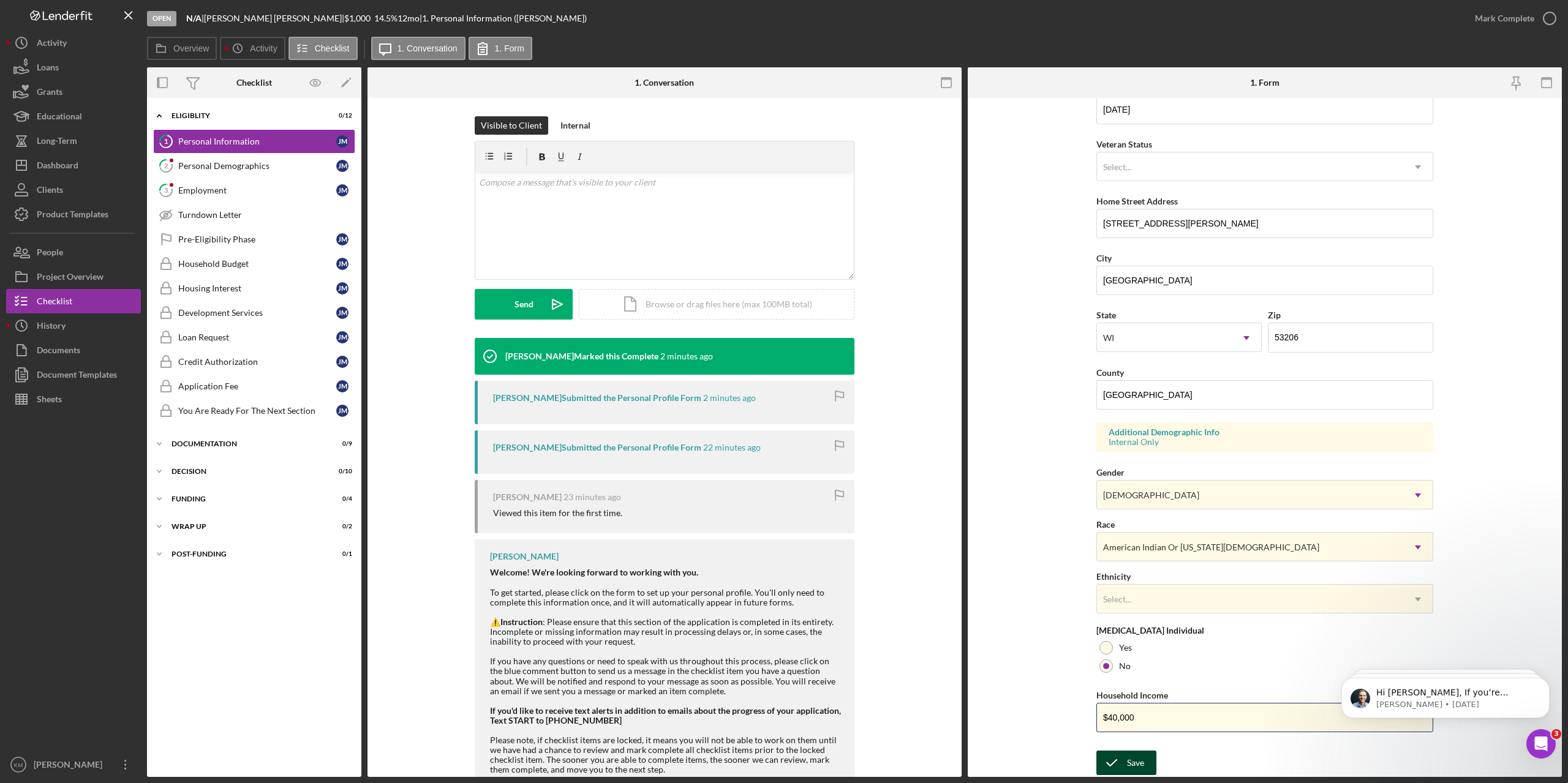
type input "$40,000"
click at [1134, 765] on div "Save" at bounding box center [1135, 763] width 18 height 25
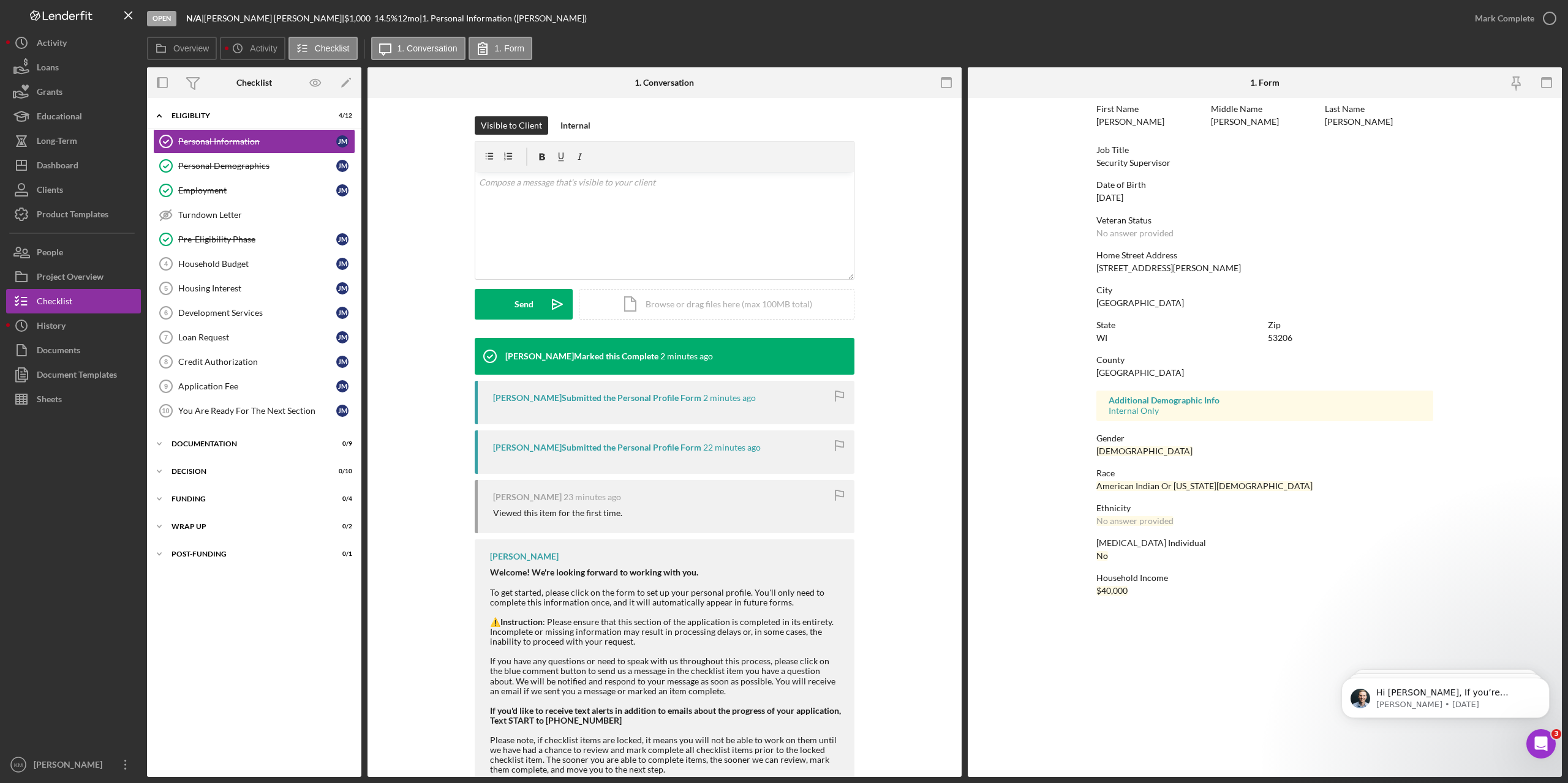
scroll to position [0, 0]
click at [257, 599] on div "Icon/Expander Eligiblity 4 / 12 Personal Information Personal Information [PERS…" at bounding box center [254, 437] width 214 height 667
click at [196, 266] on div "Household Budget" at bounding box center [256, 264] width 158 height 10
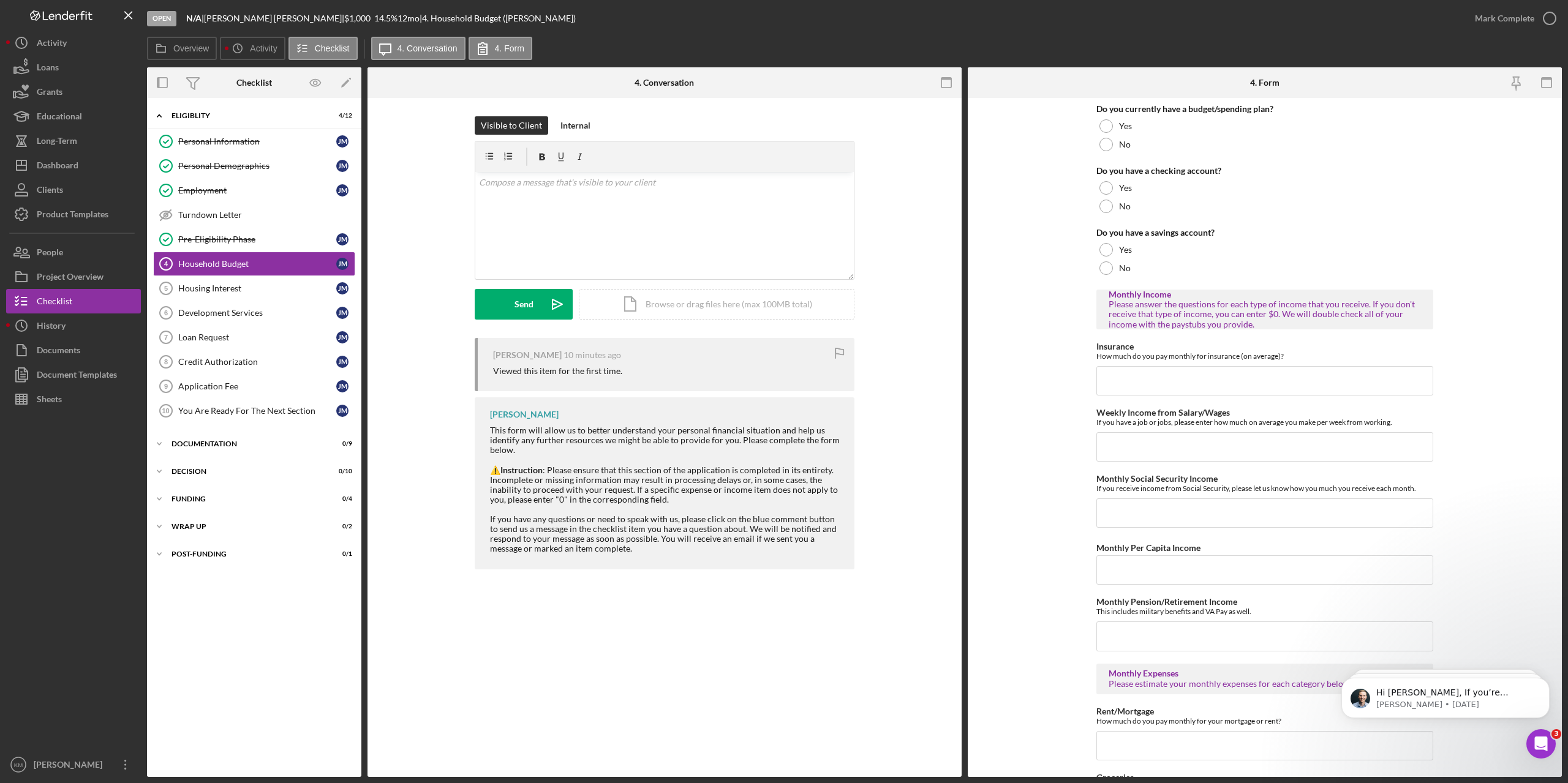
click at [201, 617] on div "Icon/Expander Eligiblity 4 / 12 Personal Information Personal Information [PERS…" at bounding box center [254, 437] width 214 height 667
click at [223, 659] on div "Icon/Expander Eligiblity 4 / 12 Personal Information Personal Information [PERS…" at bounding box center [254, 437] width 214 height 667
click at [250, 680] on div "Icon/Expander Eligiblity 4 / 12 Personal Information Personal Information [PERS…" at bounding box center [254, 437] width 214 height 667
click at [244, 637] on div "Icon/Expander Eligiblity 4 / 12 Personal Information Personal Information [PERS…" at bounding box center [254, 437] width 214 height 667
click at [208, 135] on link "Personal Information Personal Information [PERSON_NAME]" at bounding box center [254, 141] width 202 height 25
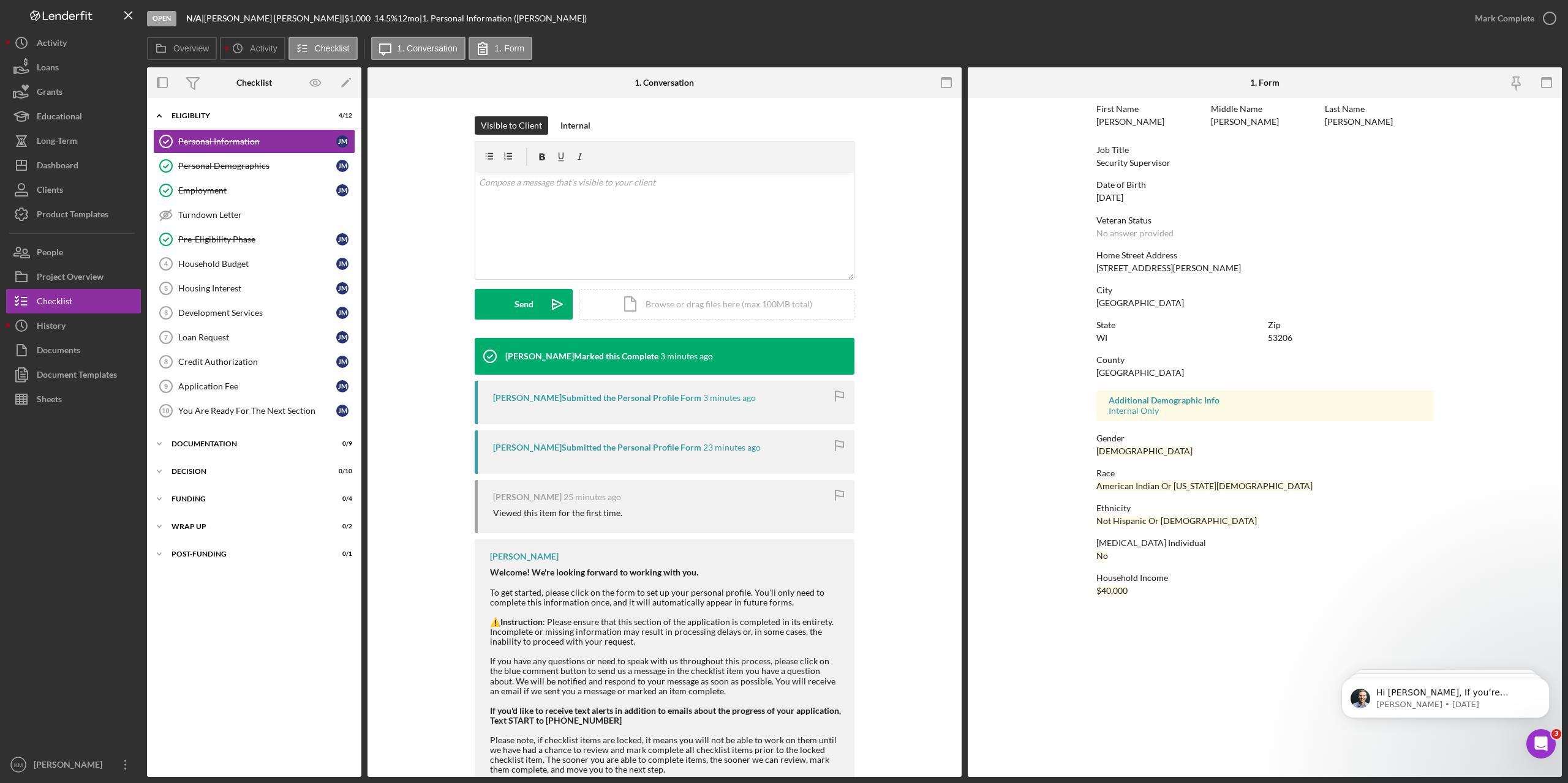
click at [303, 618] on div "Icon/Expander Eligiblity 4 / 12 Personal Information Personal Information [PERS…" at bounding box center [254, 437] width 214 height 667
click at [600, 399] on div "[PERSON_NAME] Submitted the Personal Profile Form" at bounding box center [598, 397] width 208 height 10
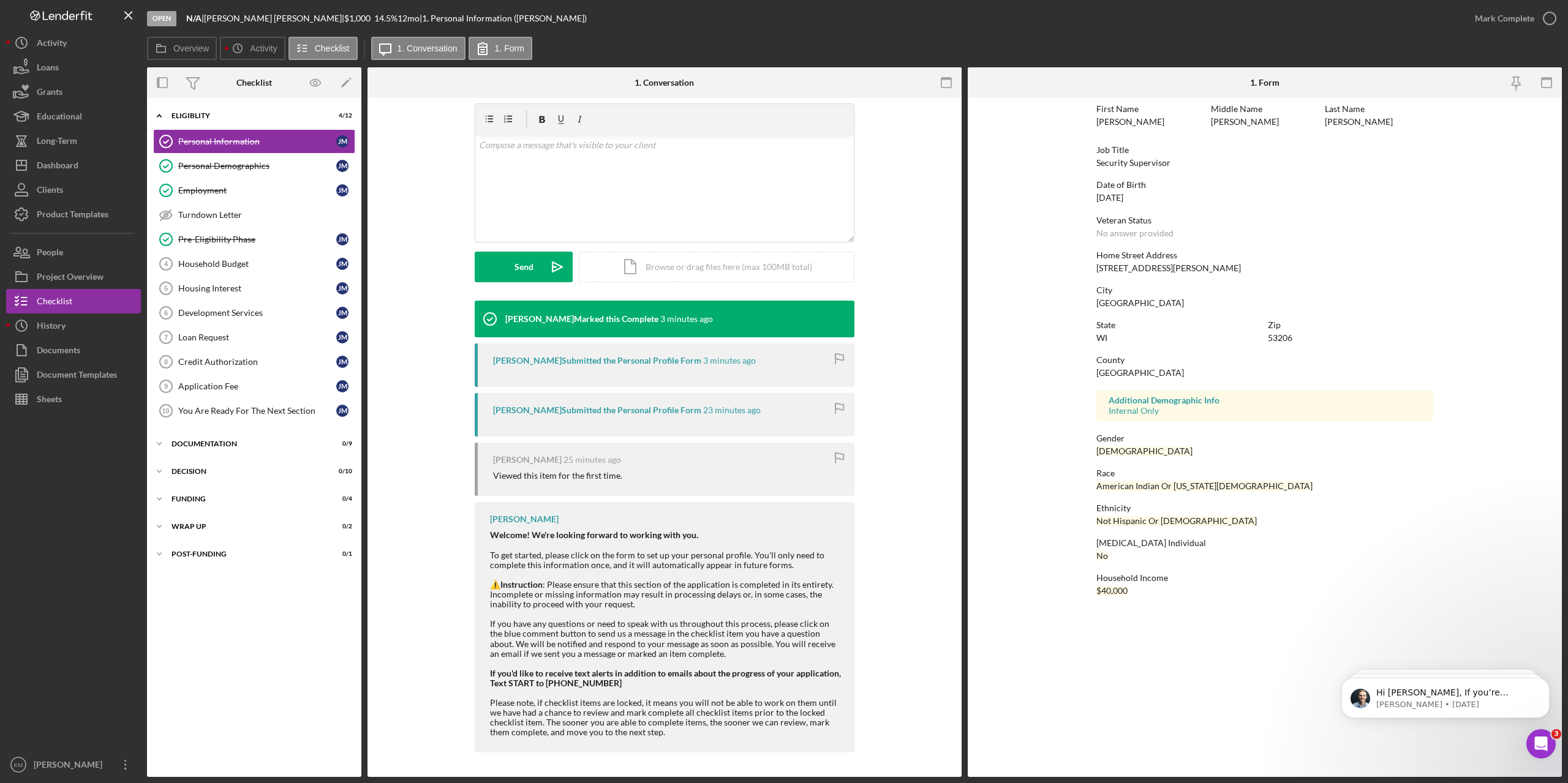
click at [1028, 641] on div "First Name [PERSON_NAME] Middle Name [PERSON_NAME] Last Name [PERSON_NAME] Job …" at bounding box center [1265, 437] width 594 height 679
click at [1156, 409] on div "Internal Only" at bounding box center [1265, 410] width 313 height 10
click at [216, 163] on div "Personal Demographics" at bounding box center [256, 166] width 158 height 10
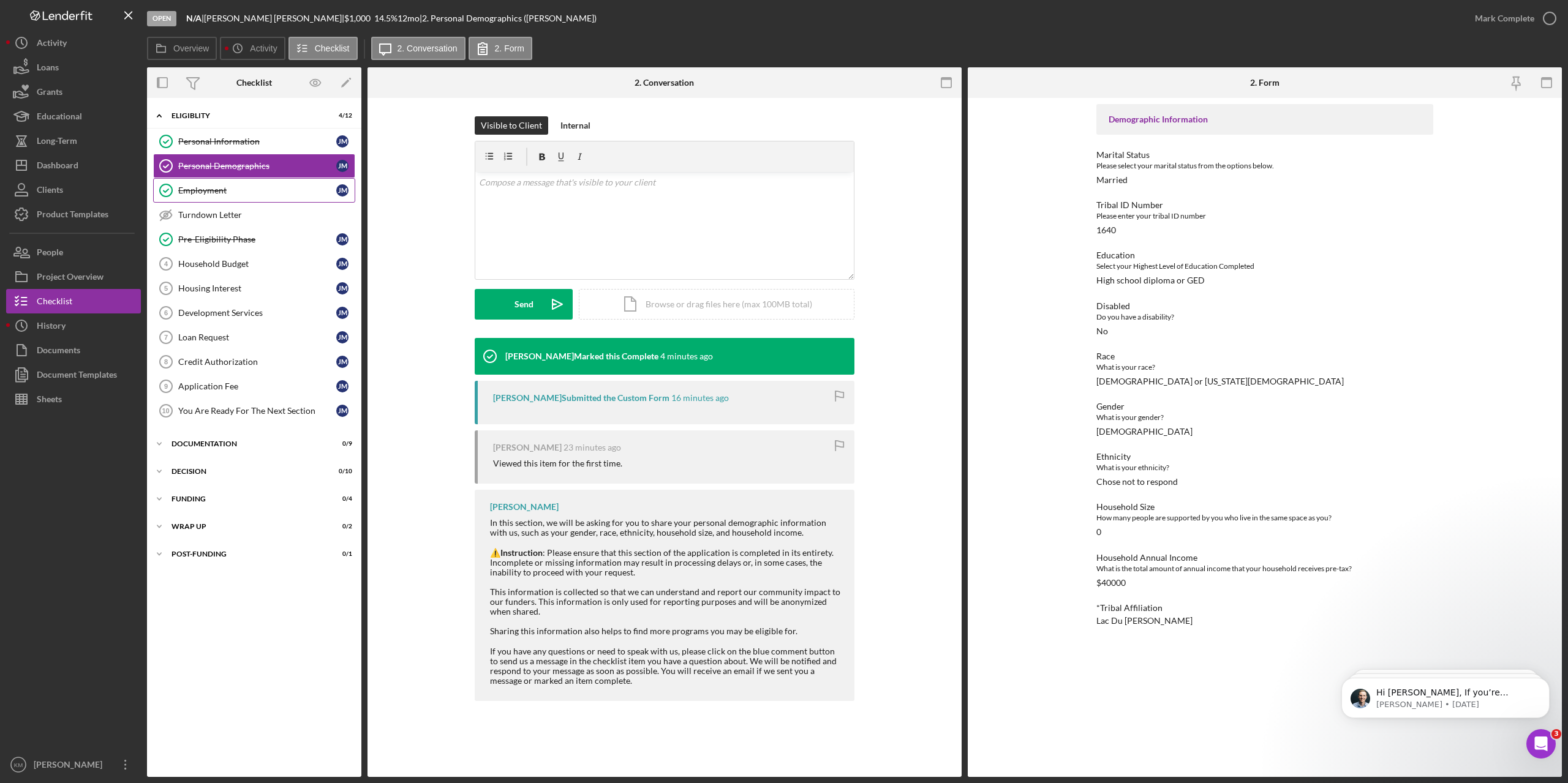
click at [218, 193] on div "Employment" at bounding box center [256, 190] width 158 height 10
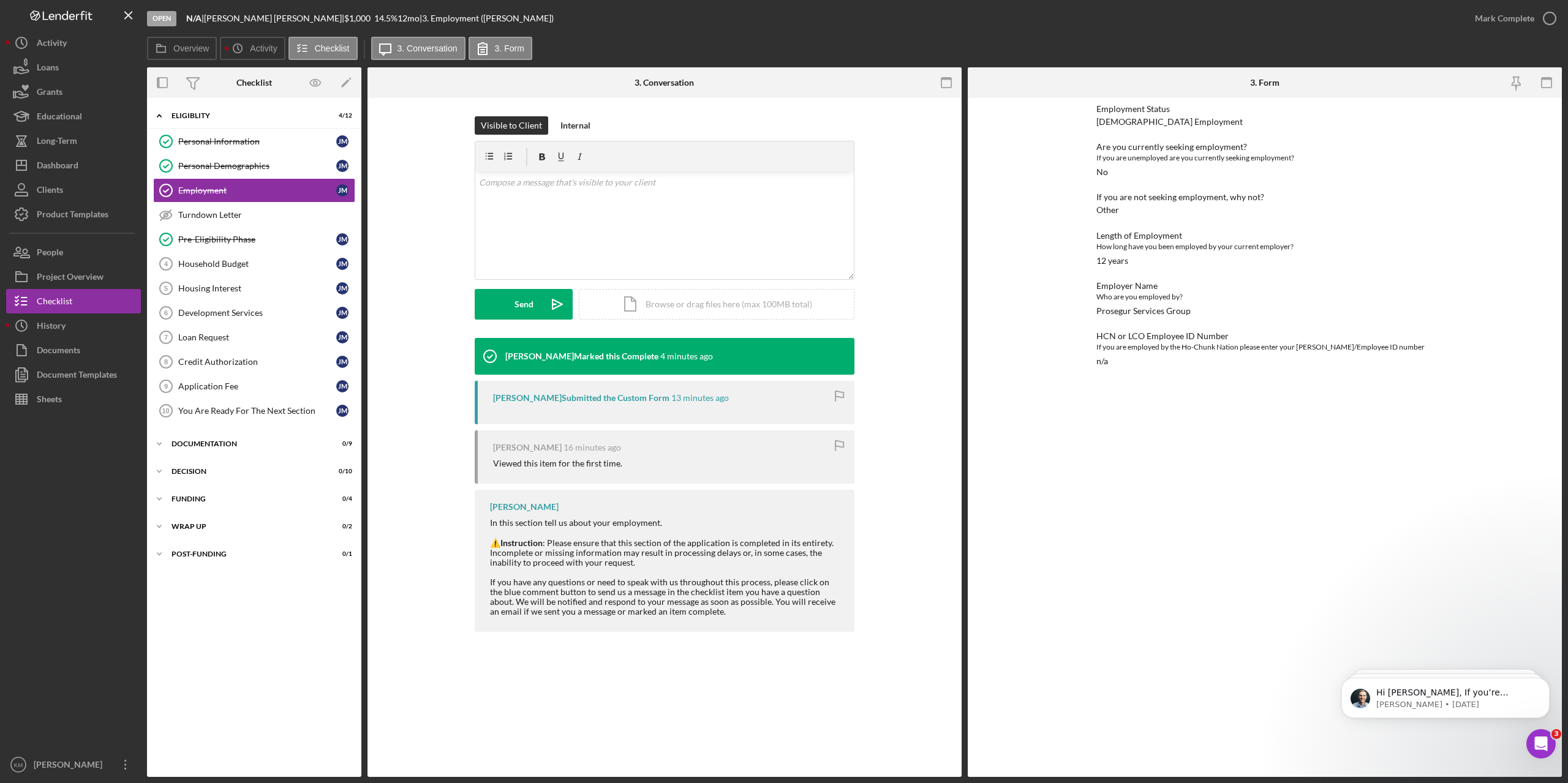
click at [1205, 521] on div "Employment Status [DEMOGRAPHIC_DATA] Employment Are you currently seeking emplo…" at bounding box center [1265, 437] width 337 height 667
click at [1110, 424] on div "Employment Status [DEMOGRAPHIC_DATA] Employment Are you currently seeking emplo…" at bounding box center [1265, 437] width 337 height 667
click at [204, 240] on div "Pre-Eligibility Phase" at bounding box center [256, 239] width 158 height 10
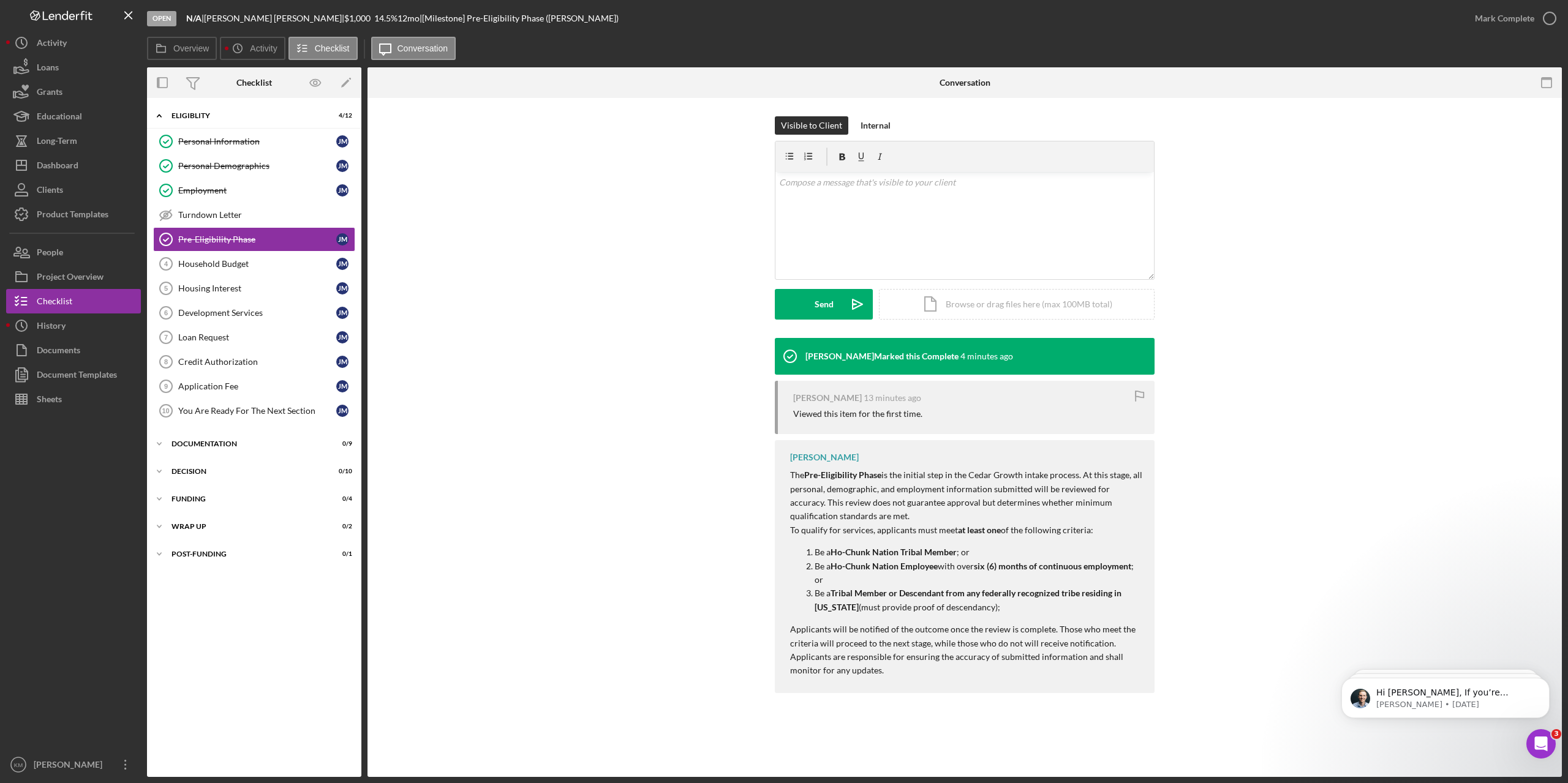
click at [700, 684] on div "[PERSON_NAME] Marked this Complete 4 minutes ago [PERSON_NAME] 13 minutes ago V…" at bounding box center [964, 519] width 1158 height 362
click at [588, 429] on div "[PERSON_NAME] Marked this Complete 4 minutes ago [PERSON_NAME] 13 minutes ago V…" at bounding box center [964, 519] width 1158 height 362
